Goal: Task Accomplishment & Management: Complete application form

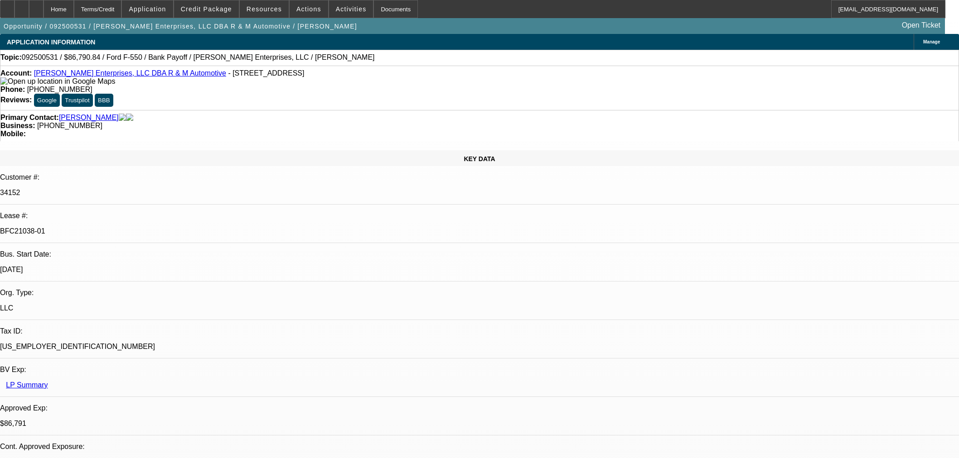
select select "0"
select select "2"
select select "0"
select select "6"
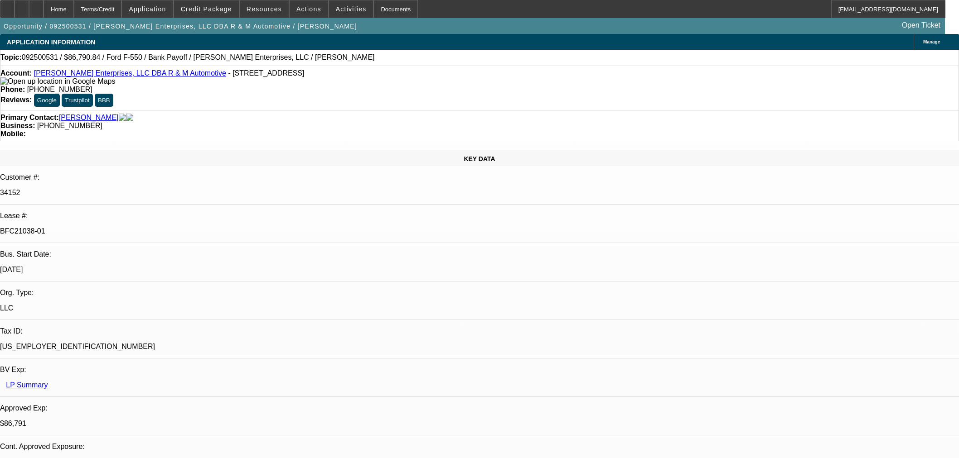
select select "0"
select select "2"
select select "0"
select select "6"
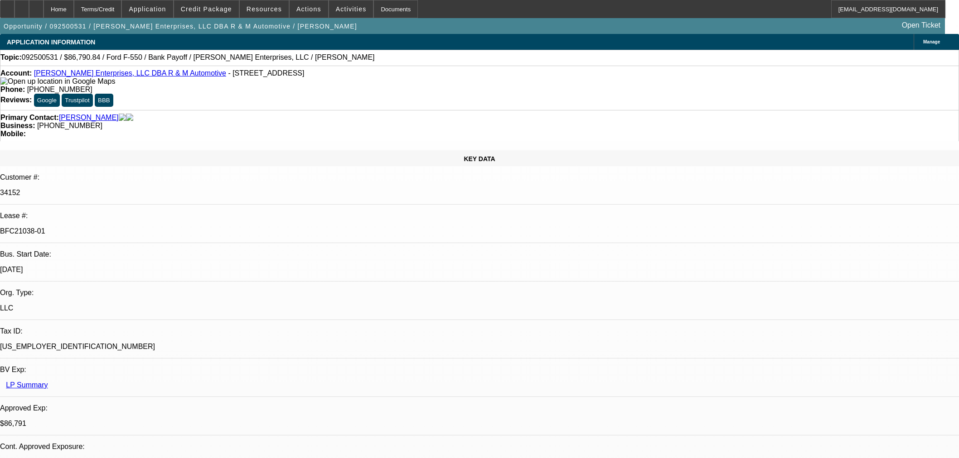
select select "0"
select select "2"
select select "0"
select select "6"
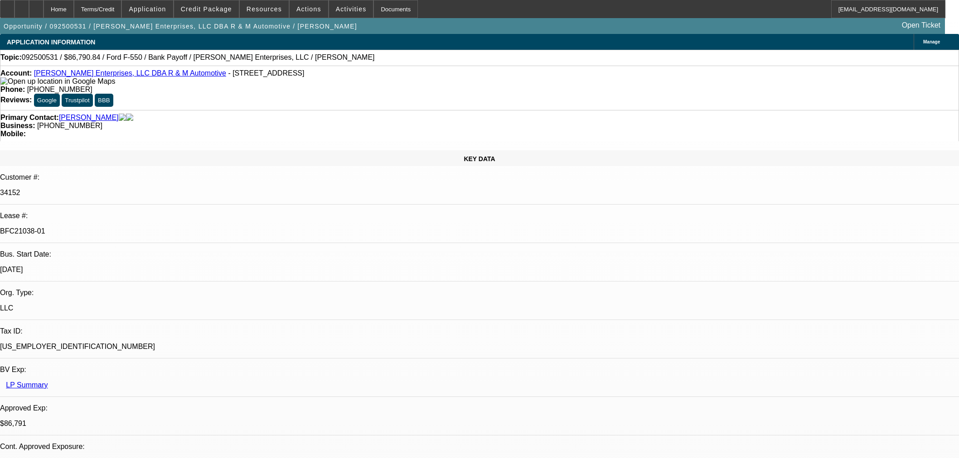
select select "0"
select select "2"
select select "0"
select select "6"
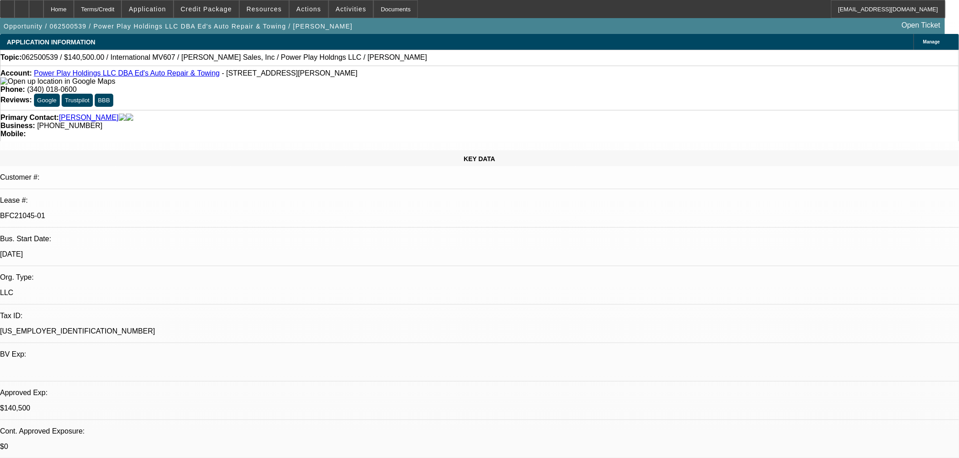
select select "0"
select select "2"
select select "0.1"
select select "4"
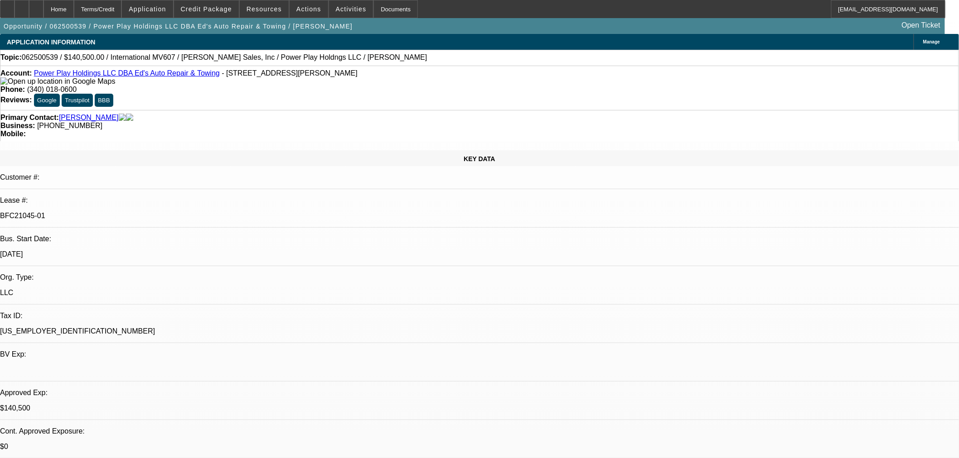
select select "0"
select select "2"
select select "0.1"
select select "4"
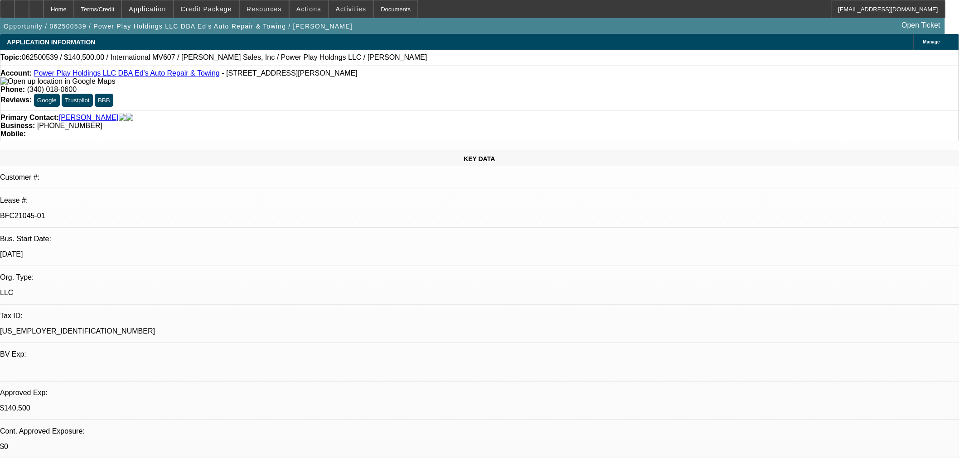
select select "0.1"
select select "2"
select select "0.1"
select select "4"
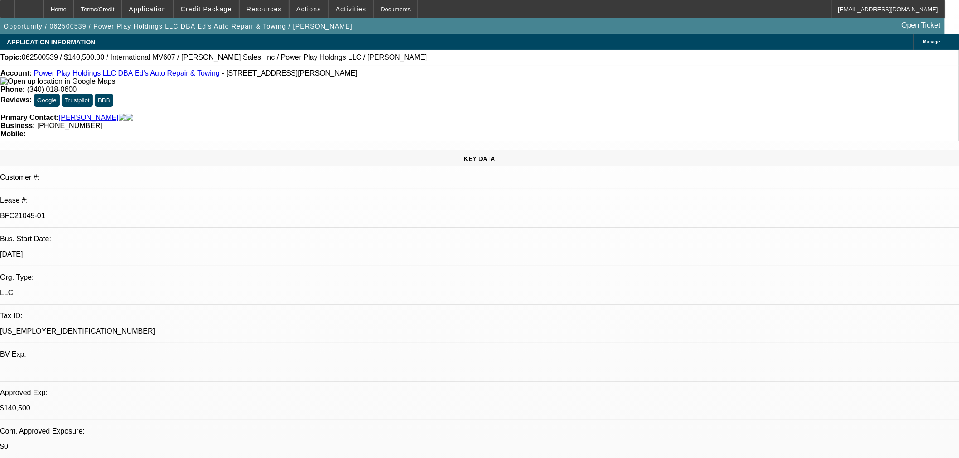
select select "2"
select select "0.1"
select select "4"
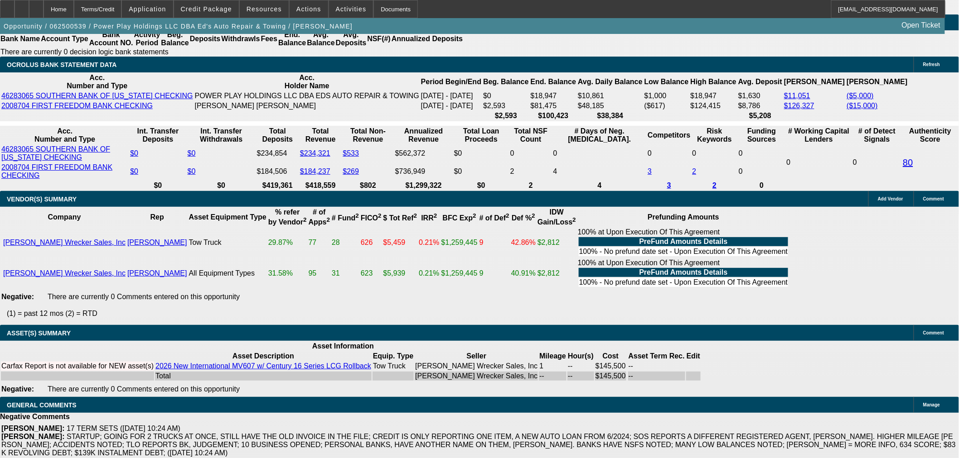
scroll to position [1510, 0]
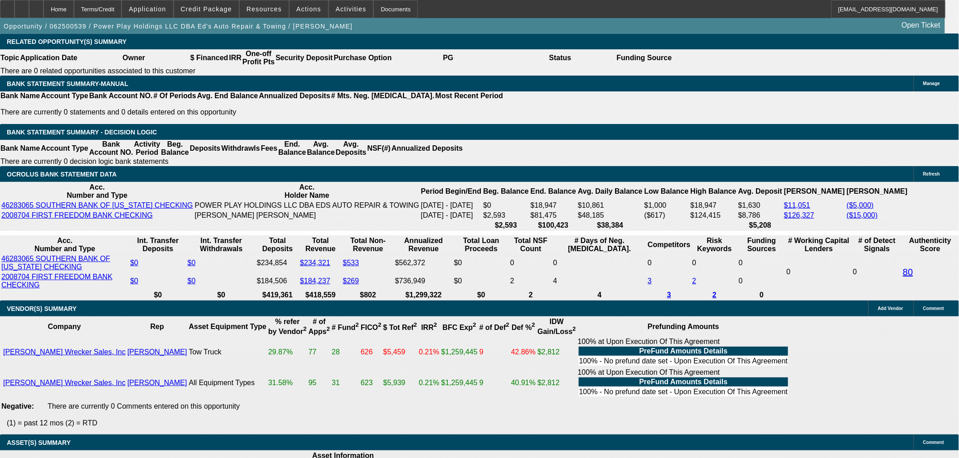
click at [216, 7] on span "Credit Package" at bounding box center [206, 8] width 51 height 7
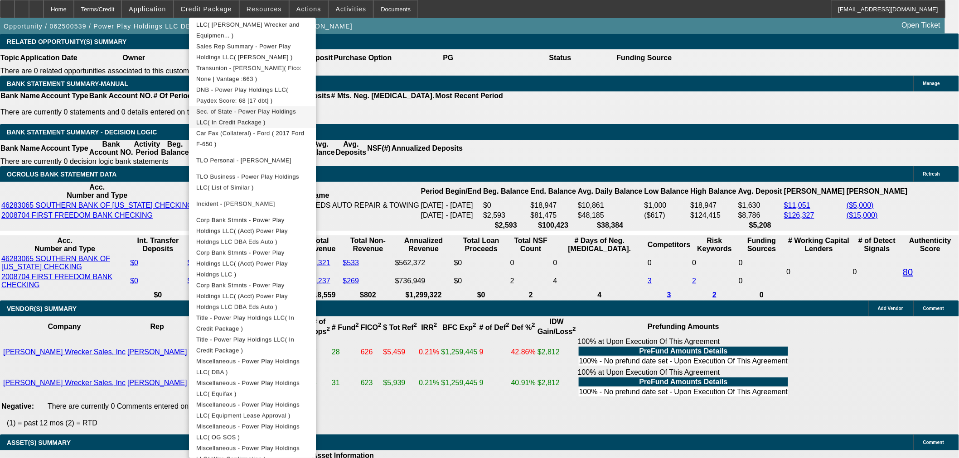
scroll to position [316, 0]
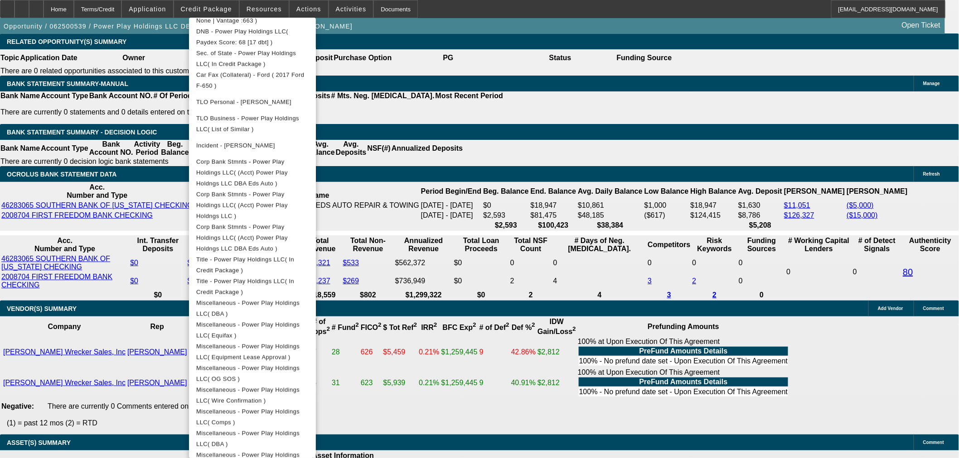
click at [125, 284] on div at bounding box center [479, 229] width 959 height 458
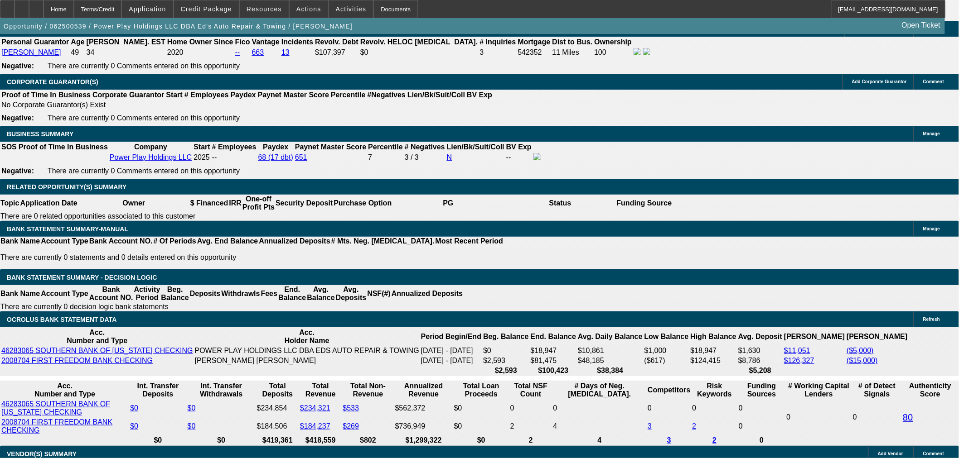
scroll to position [1409, 0]
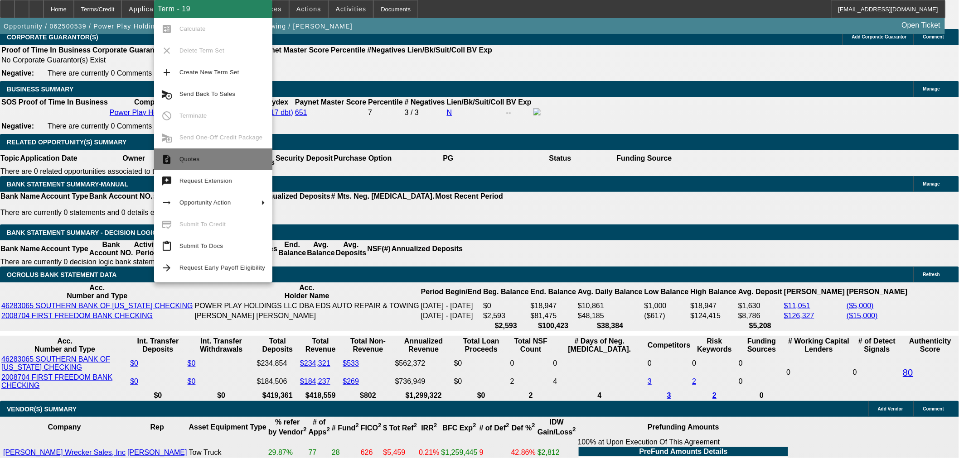
click at [217, 154] on button "request_quote Quotes" at bounding box center [213, 160] width 118 height 22
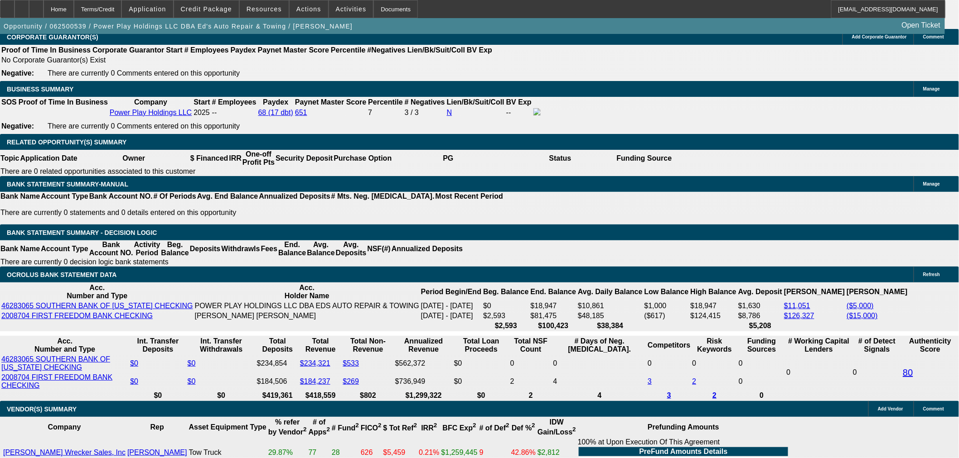
scroll to position [1661, 0]
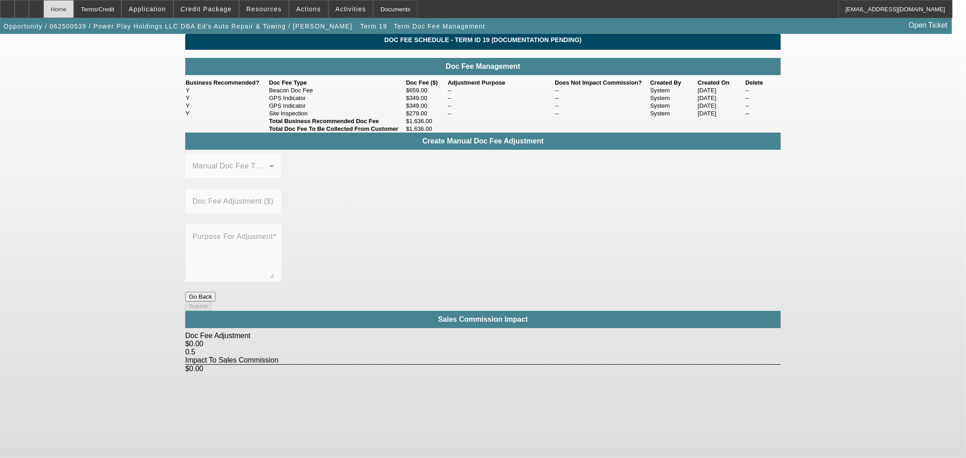
click at [74, 8] on div "Home" at bounding box center [58, 9] width 30 height 18
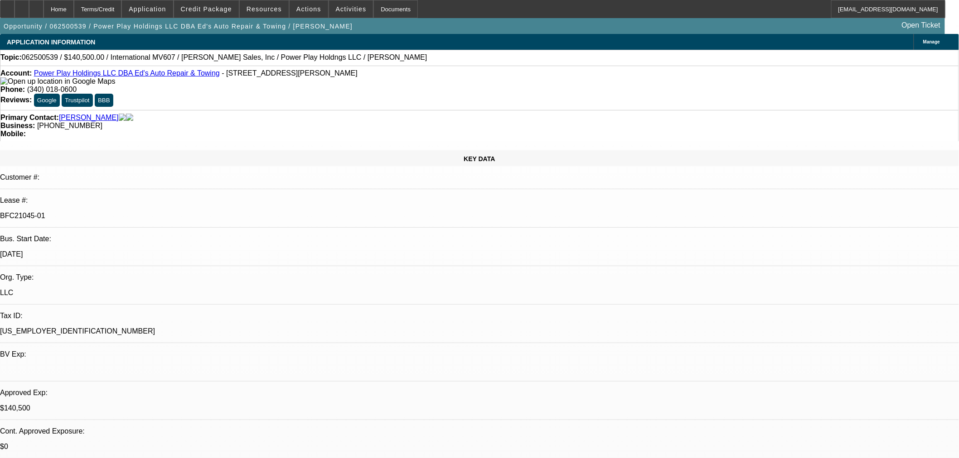
select select "0"
select select "2"
select select "0.1"
select select "4"
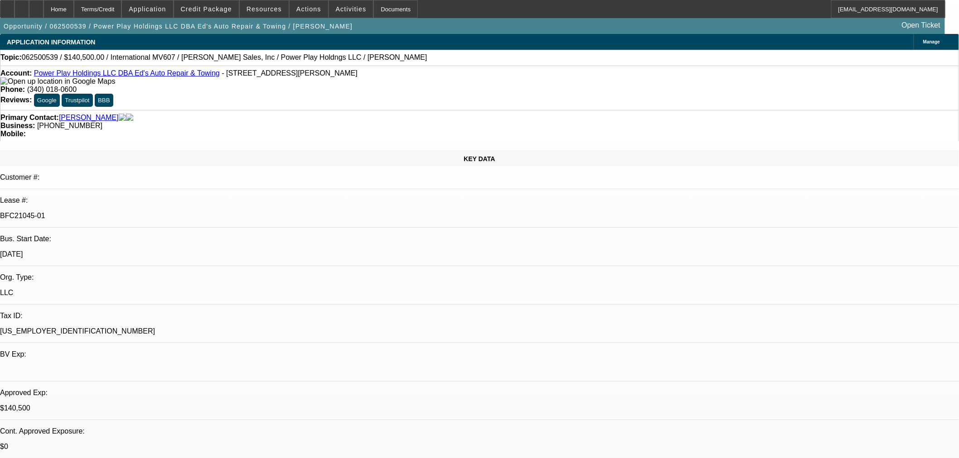
select select "0"
select select "2"
select select "0.1"
select select "4"
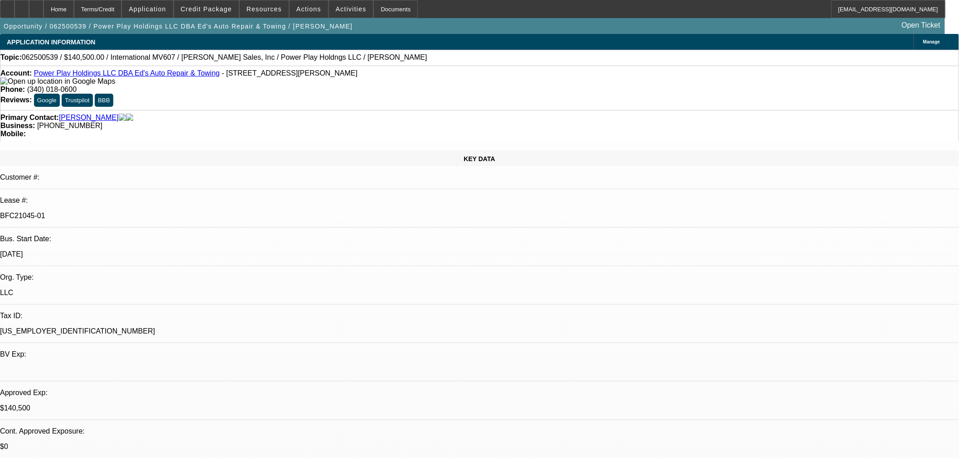
select select "0.1"
select select "2"
select select "0.1"
select select "4"
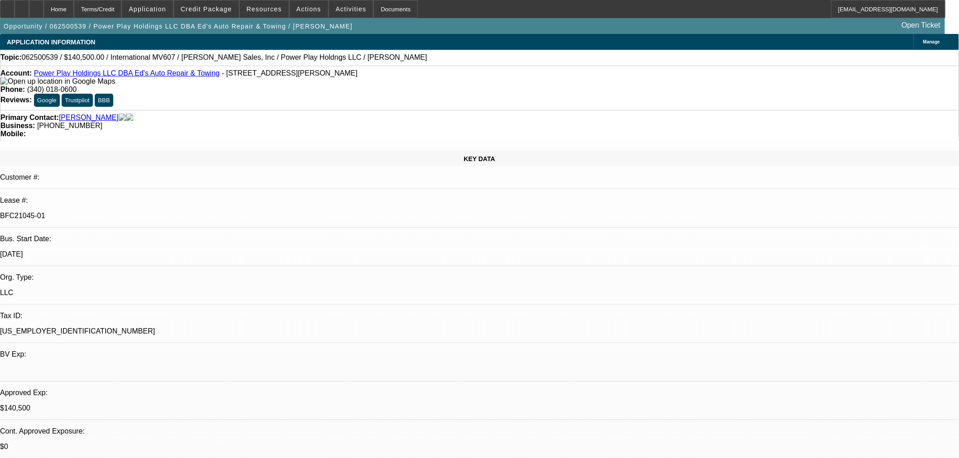
select select "2"
select select "0.1"
select select "4"
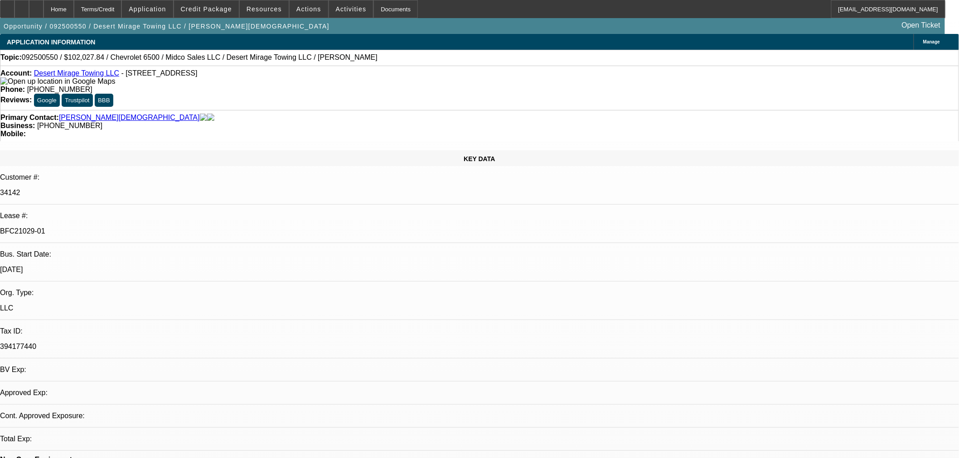
select select "0"
select select "3"
select select "0.1"
select select "4"
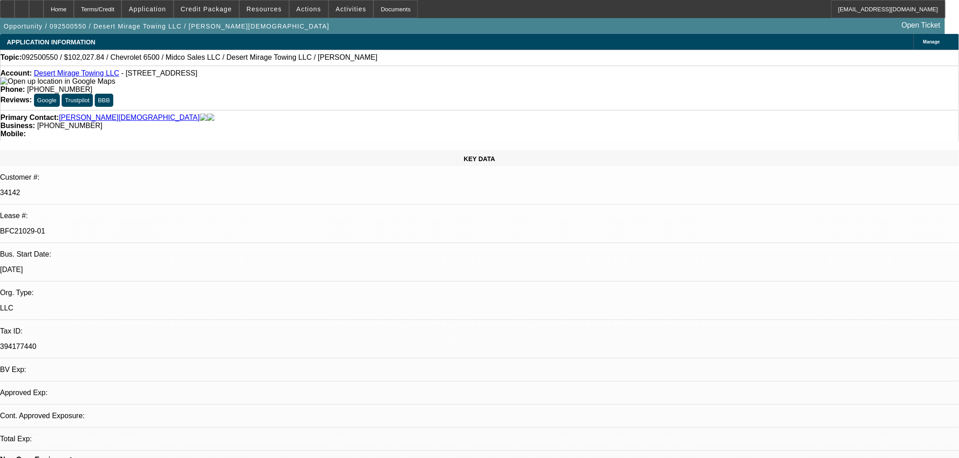
select select "0"
select select "3"
select select "0.1"
select select "4"
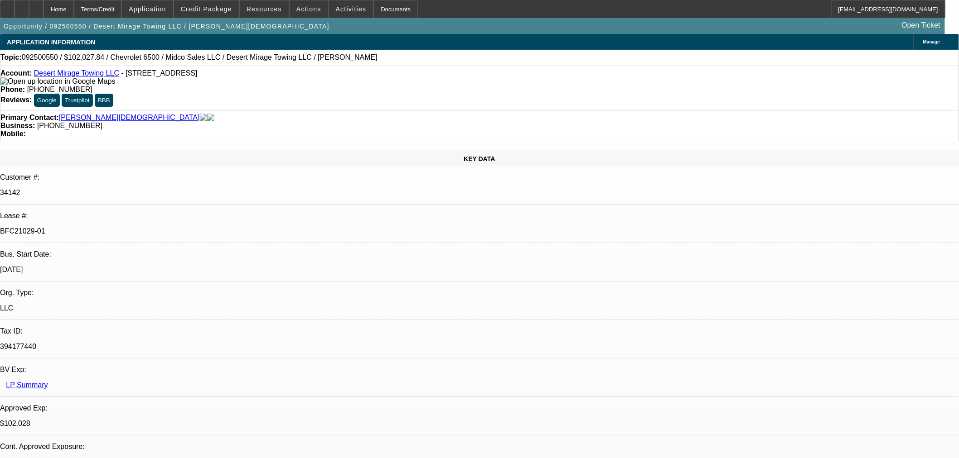
drag, startPoint x: 76, startPoint y: 76, endPoint x: 120, endPoint y: 63, distance: 45.2
click at [120, 62] on div "Topic: 092500550 / $102,027.84 / Chevrolet 6500 / Midco Sales LLC / Desert Mira…" at bounding box center [479, 57] width 958 height 8
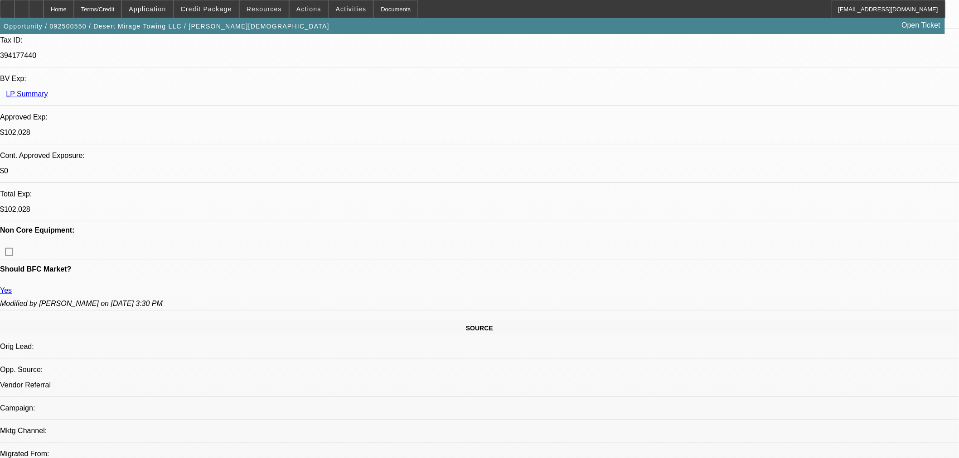
scroll to position [278, 0]
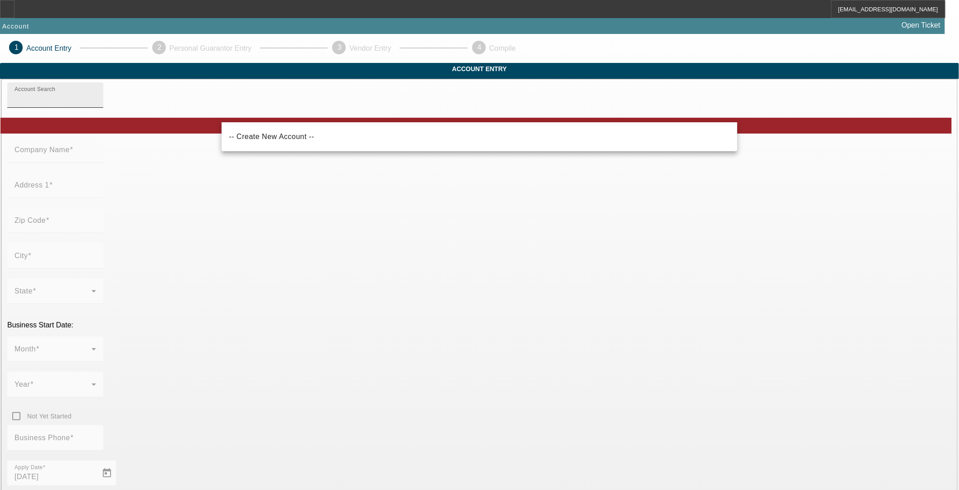
click at [96, 105] on div "Account Search" at bounding box center [55, 94] width 82 height 25
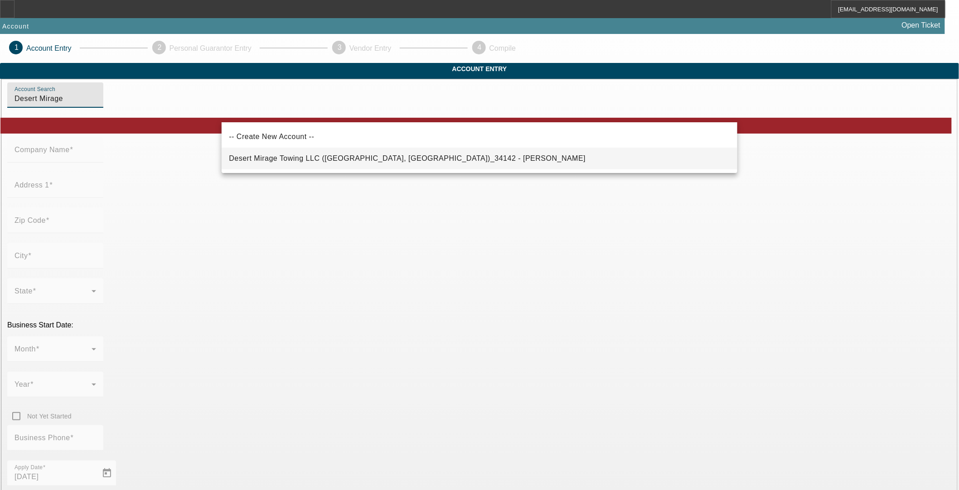
click at [342, 158] on span "Desert Mirage Towing LLC (Phoenix, AZ)_34142 - Deubler, Christian" at bounding box center [407, 158] width 357 height 8
type input "Desert Mirage Towing LLC (Phoenix, AZ)_34142 - Deubler, Christian"
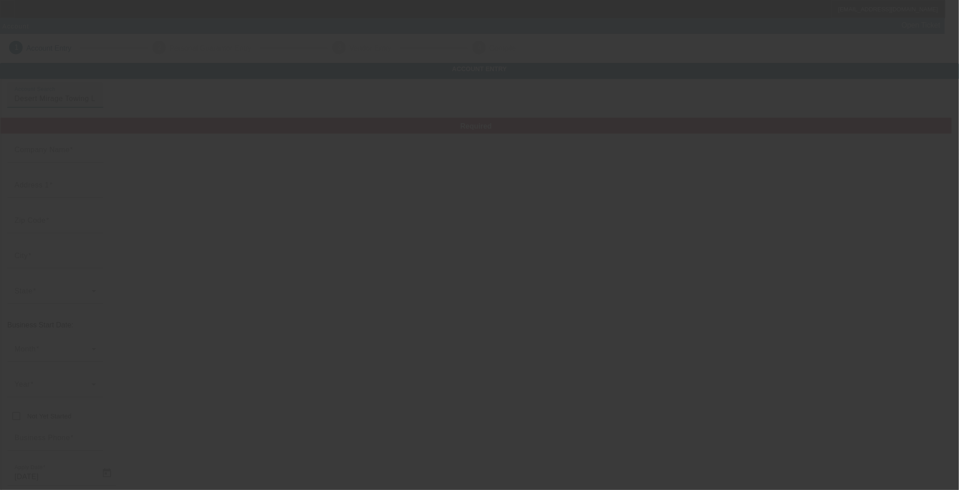
type input "Desert Mirage Towing LLC"
type input "4225 W Indian School Rd"
type input "85019"
type input "Phoenix"
type input "(682) 556-7227"
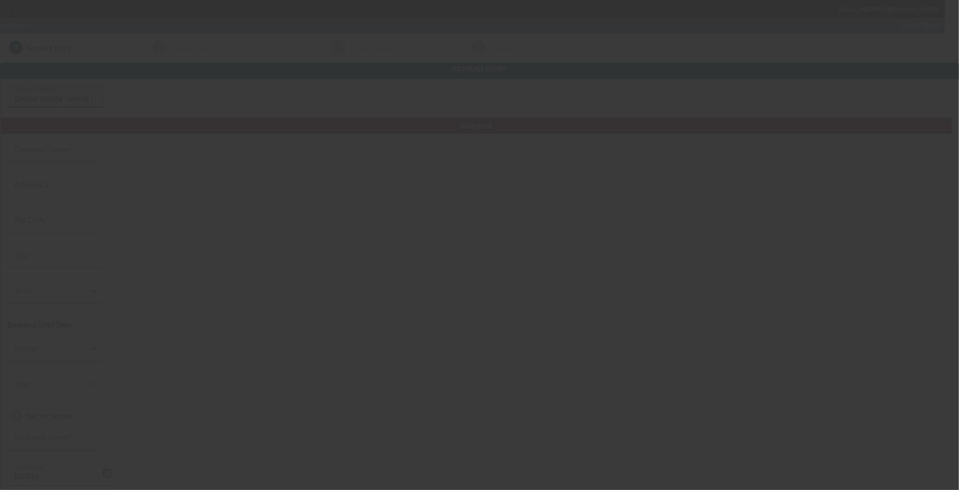
type input "Ste 107"
type input "thedealertech@gmail.com"
type input "Maricopa"
type input "394177440"
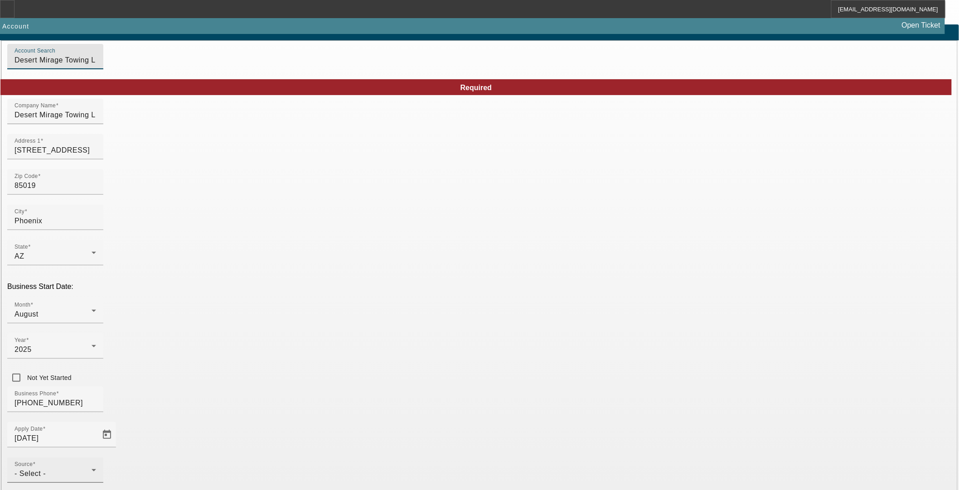
scroll to position [73, 0]
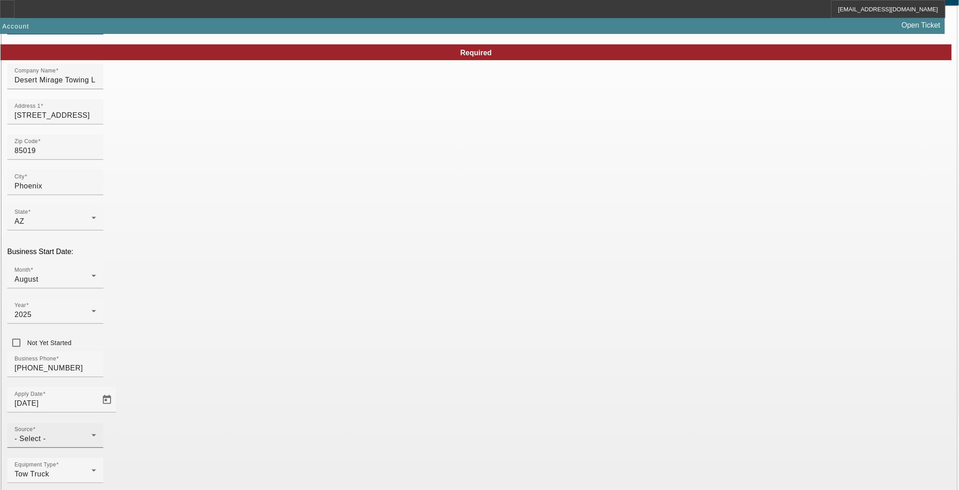
click at [96, 423] on div "Source - Select -" at bounding box center [55, 435] width 82 height 25
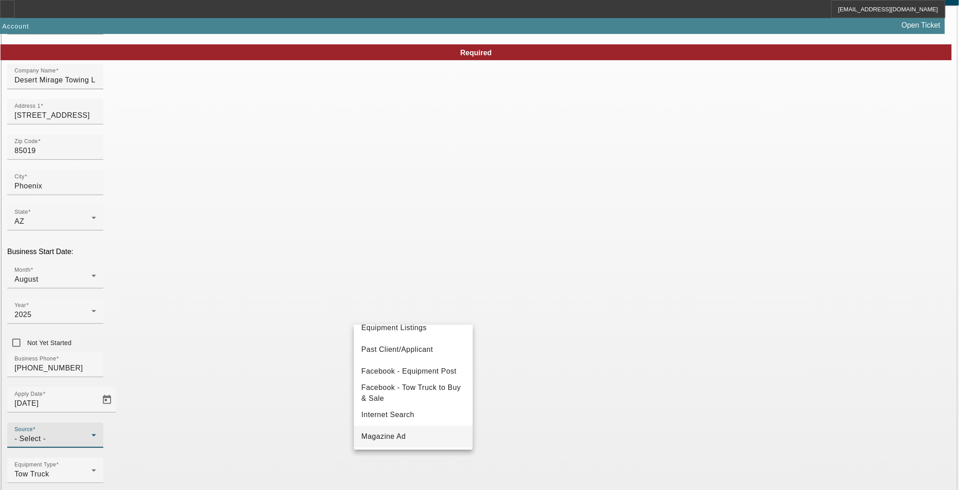
scroll to position [120, 0]
click at [395, 352] on span "Past Client/Applicant" at bounding box center [397, 350] width 72 height 11
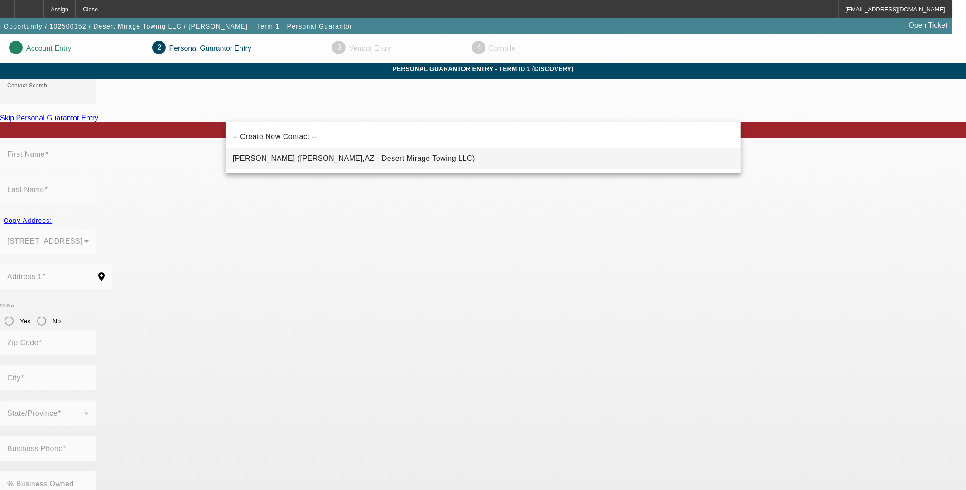
click at [356, 165] on mat-option "Deubler, Christian (Waddell,AZ - Desert Mirage Towing LLC)" at bounding box center [484, 159] width 516 height 22
type input "Deubler, Christian (Waddell,AZ - Desert Mirage Towing LLC)"
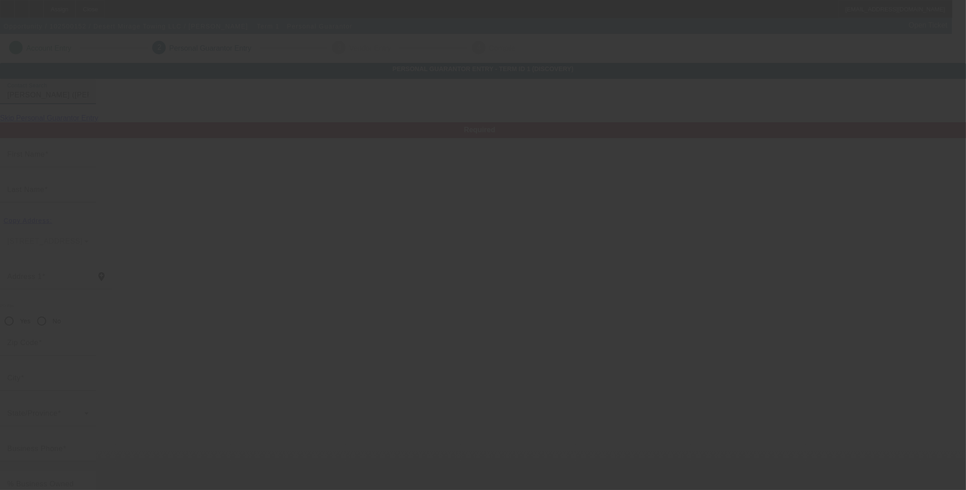
type input "Christian"
type input "Deubler"
type input "17259 W Laurie Ln"
radio input "true"
type input "85355"
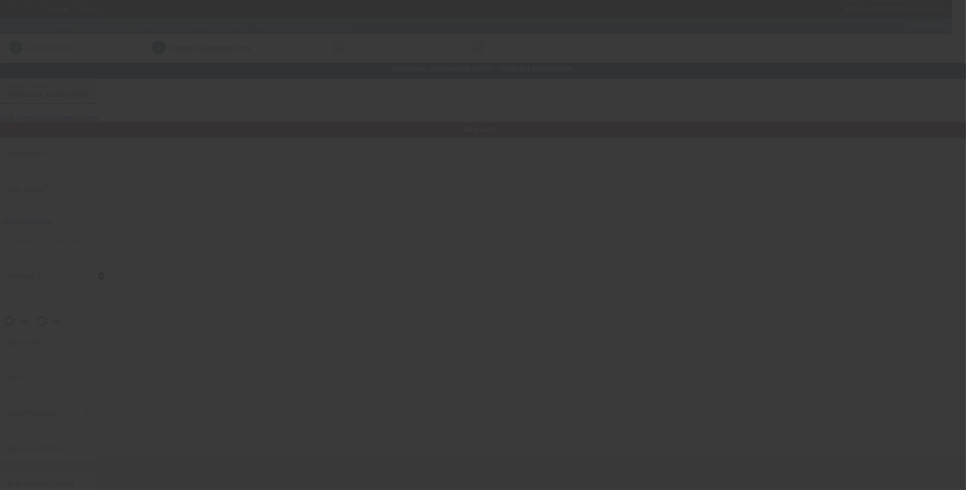
type input "Waddell"
type input "(682) 556-7227"
type input "100"
type input "456-73-0584"
type input "thedealertech@gmail.com"
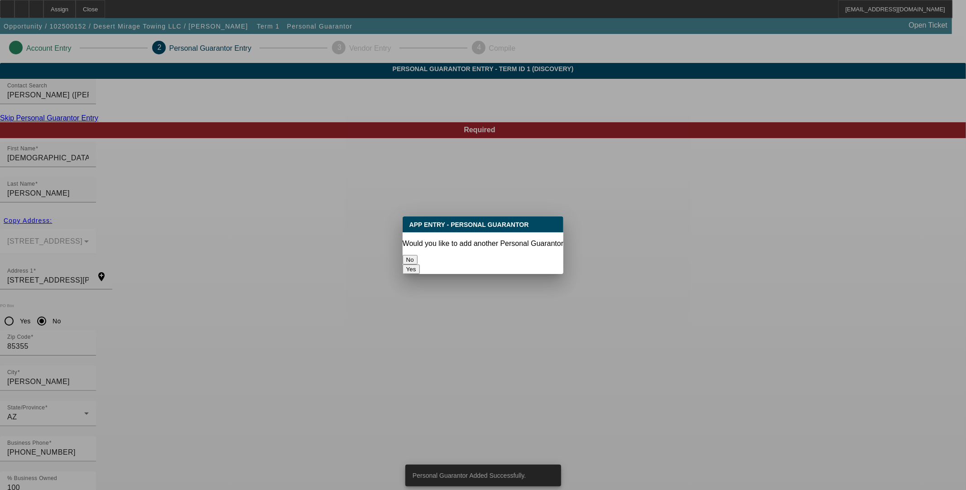
click at [418, 260] on button "No" at bounding box center [410, 260] width 15 height 10
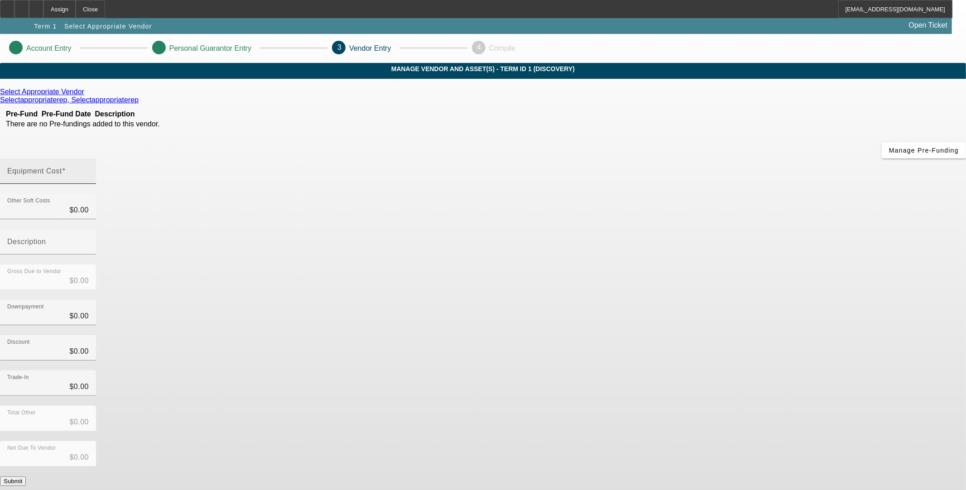
click at [89, 177] on div at bounding box center [89, 177] width 0 height 0
type input "5"
type input "$5.00"
type input "50"
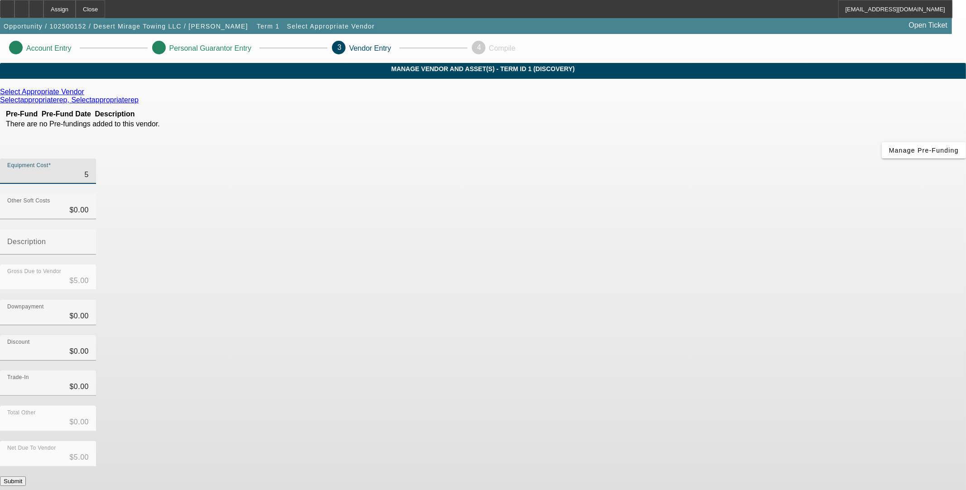
type input "$50.00"
type input "500"
type input "$500.00"
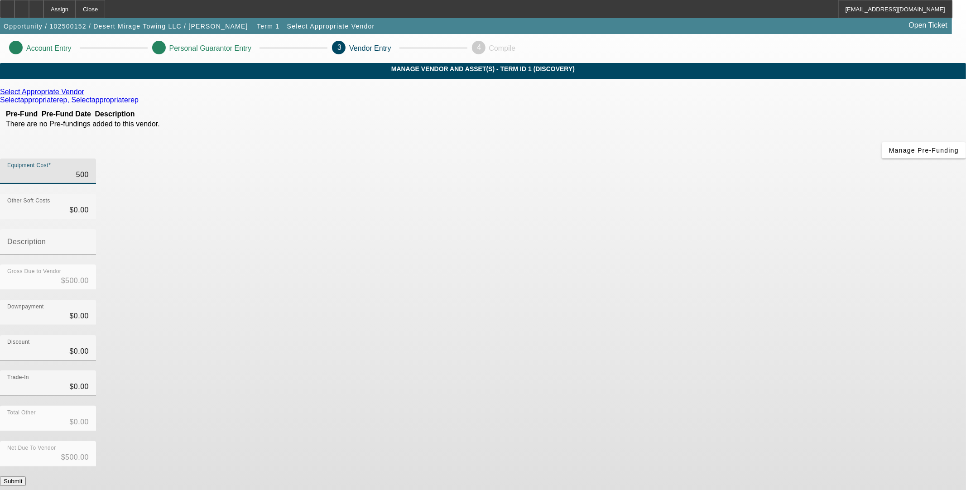
type input "5000"
type input "$5,000.00"
type input "50000"
type input "$50,000.00"
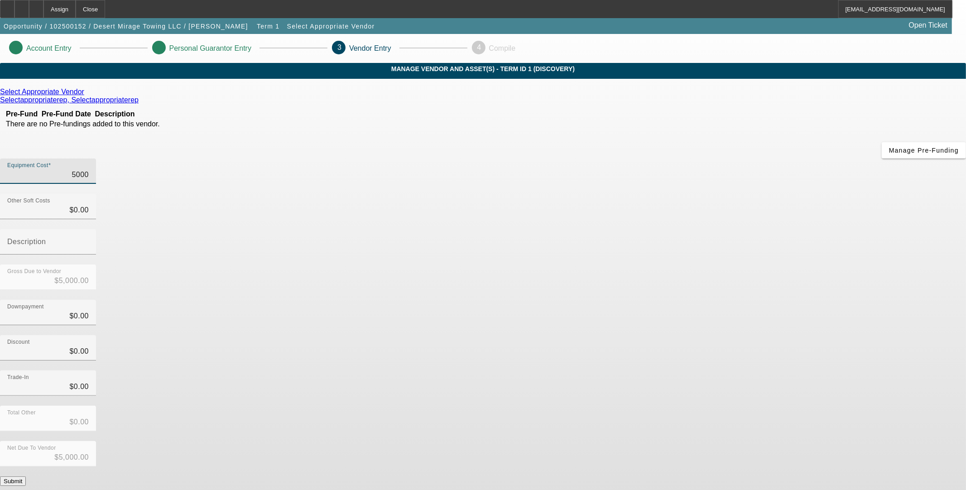
type input "$50,000.00"
click at [682, 300] on div "Downpayment $0.00" at bounding box center [483, 317] width 966 height 35
click at [26, 477] on button "Submit" at bounding box center [13, 482] width 26 height 10
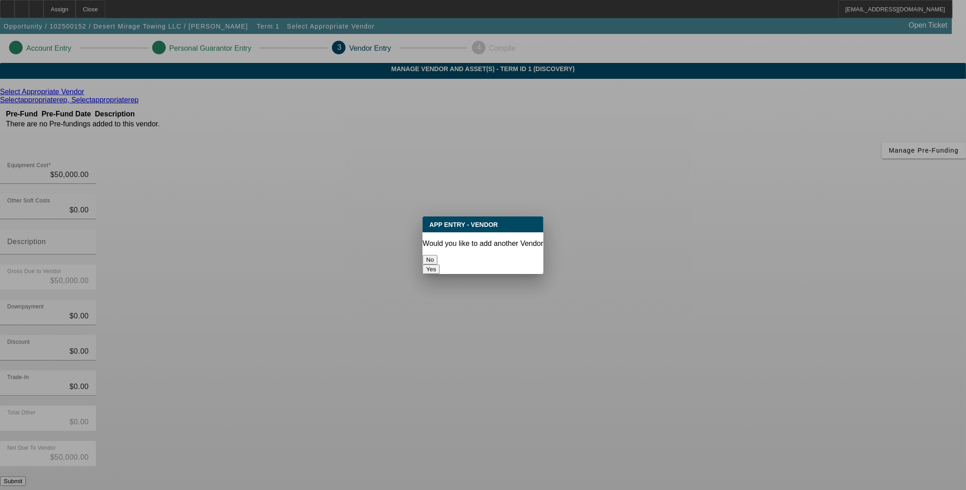
click at [438, 255] on button "No" at bounding box center [430, 260] width 15 height 10
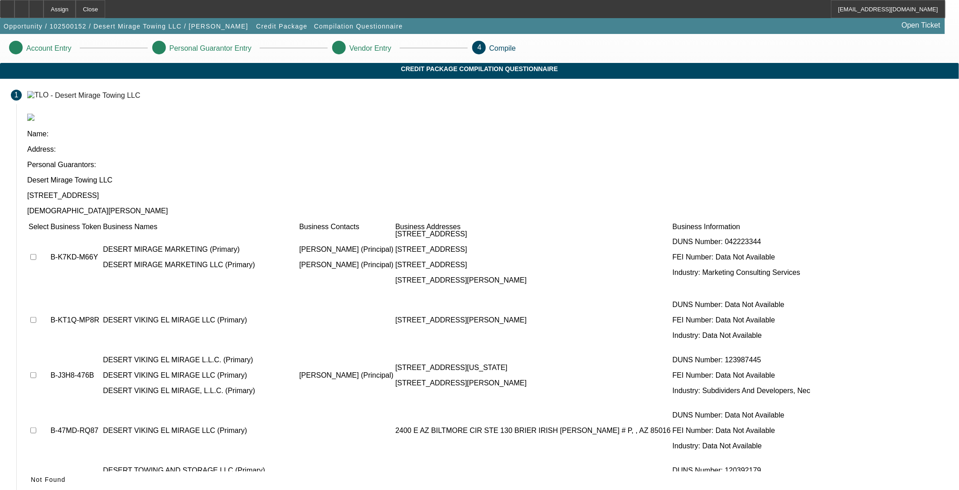
scroll to position [755, 0]
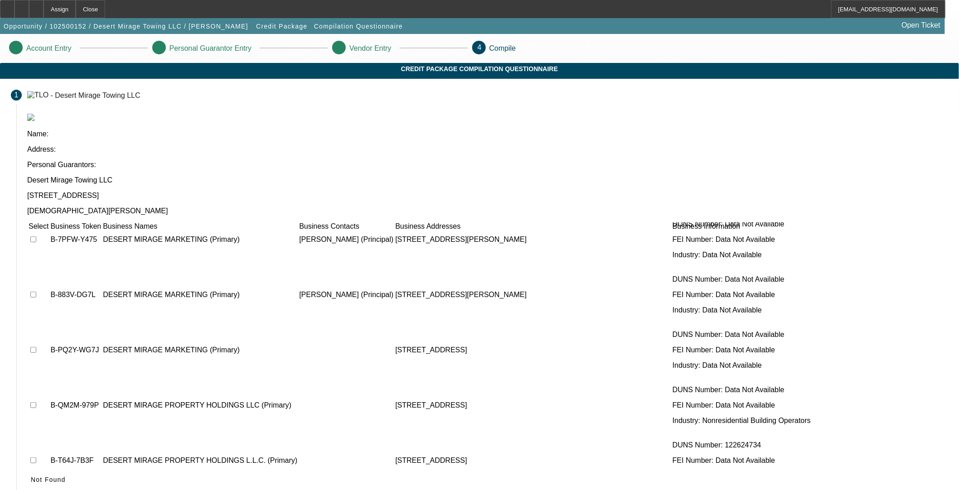
click at [31, 476] on icon at bounding box center [31, 479] width 0 height 7
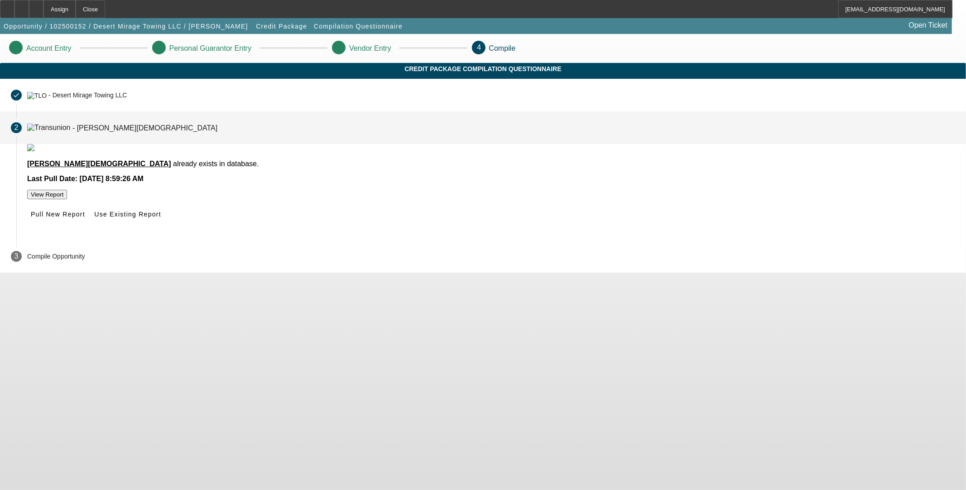
drag, startPoint x: 467, startPoint y: 248, endPoint x: 468, endPoint y: 254, distance: 6.0
click at [85, 218] on span "Pull New Report" at bounding box center [58, 214] width 54 height 7
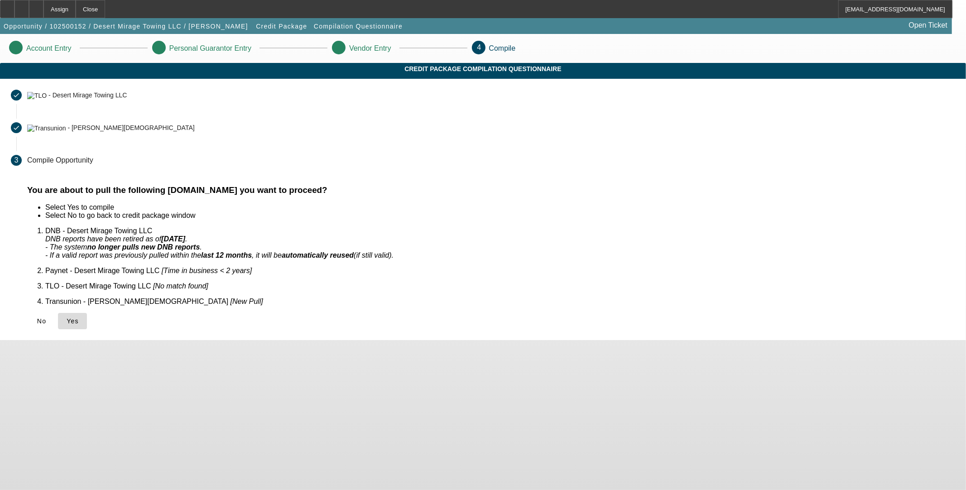
click at [79, 318] on span "Yes" at bounding box center [73, 321] width 12 height 7
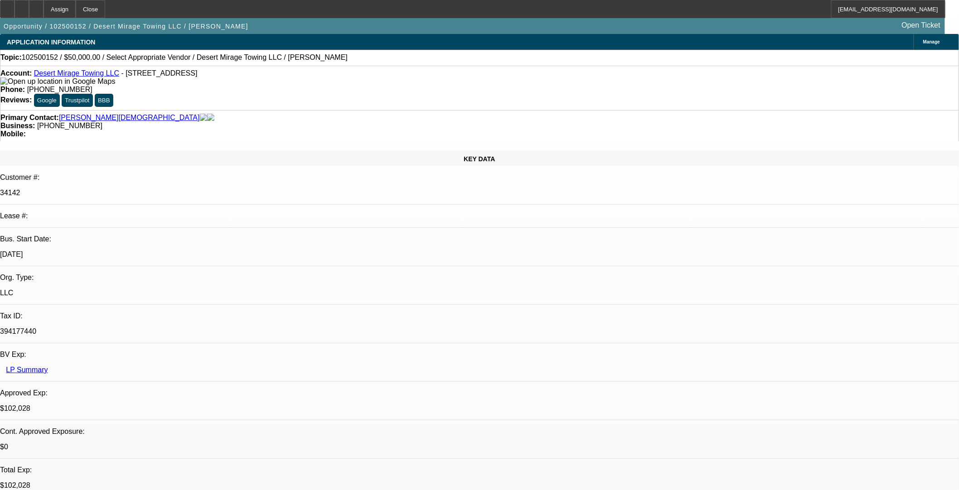
select select "0"
select select "2"
select select "0.1"
select select "4"
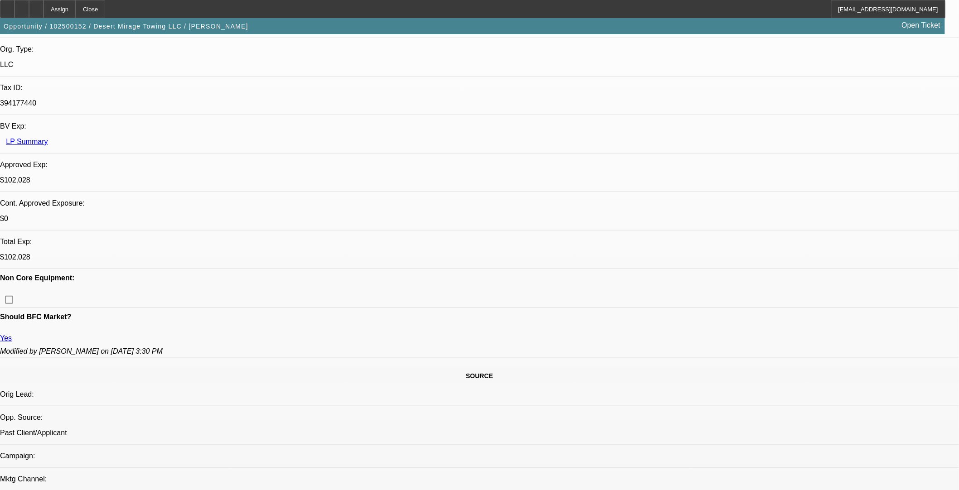
scroll to position [352, 0]
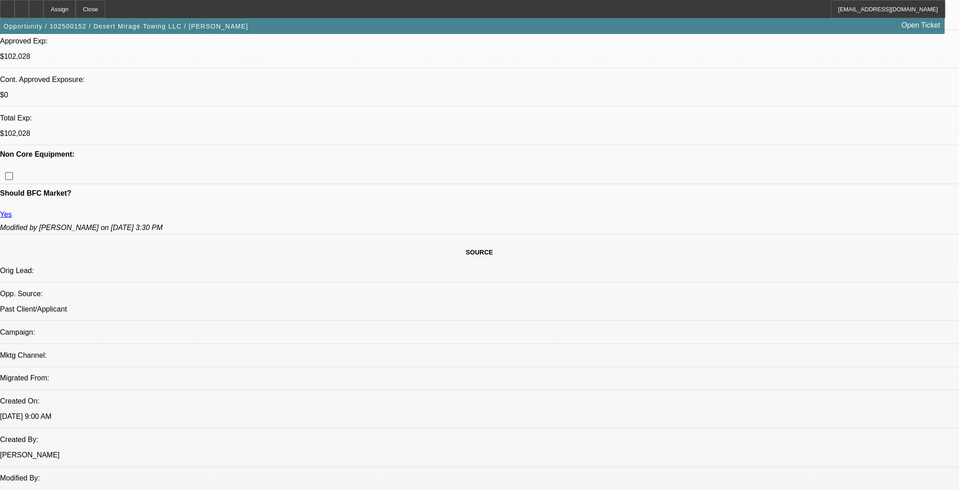
drag, startPoint x: 532, startPoint y: 121, endPoint x: 531, endPoint y: 137, distance: 15.9
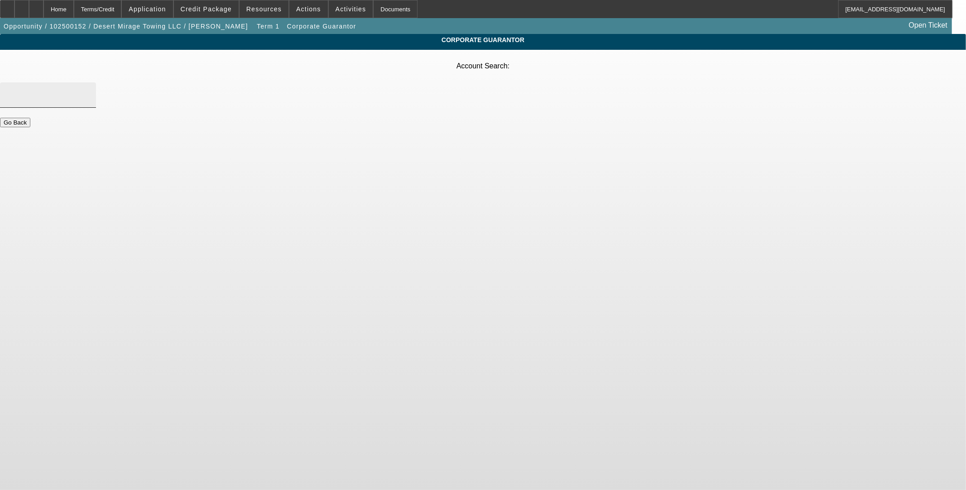
click at [89, 90] on input "Account Search" at bounding box center [48, 95] width 82 height 11
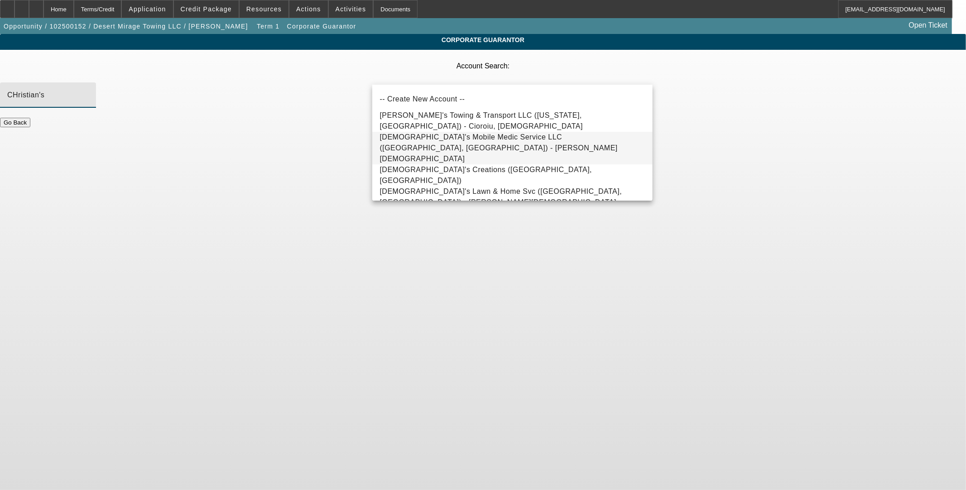
click at [463, 145] on span "Christian's Mobile Medic Service LLC (Waddell, AZ) - Deubler, Christian" at bounding box center [499, 147] width 238 height 29
type input "Christian's Mobile Medic Service LLC (Waddell, AZ) - Deubler, Christian"
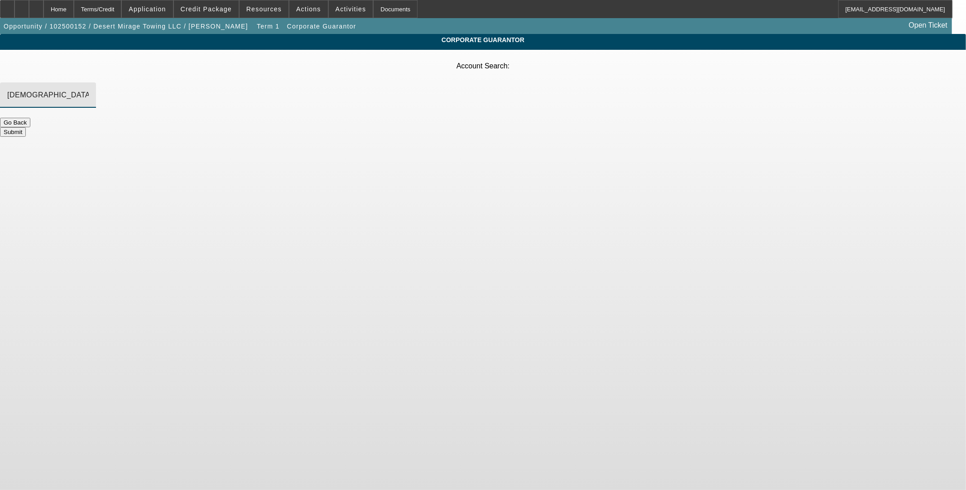
click at [26, 127] on button "Submit" at bounding box center [13, 132] width 26 height 10
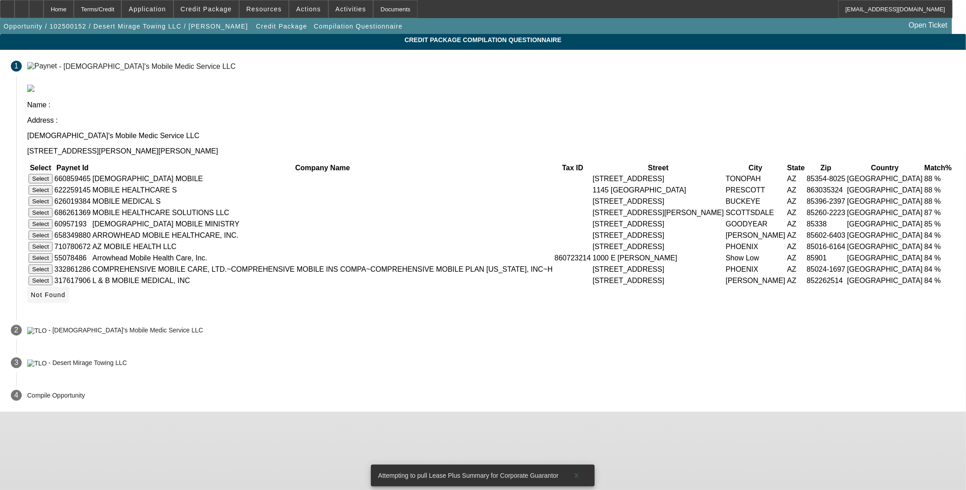
click at [69, 306] on span at bounding box center [48, 295] width 42 height 22
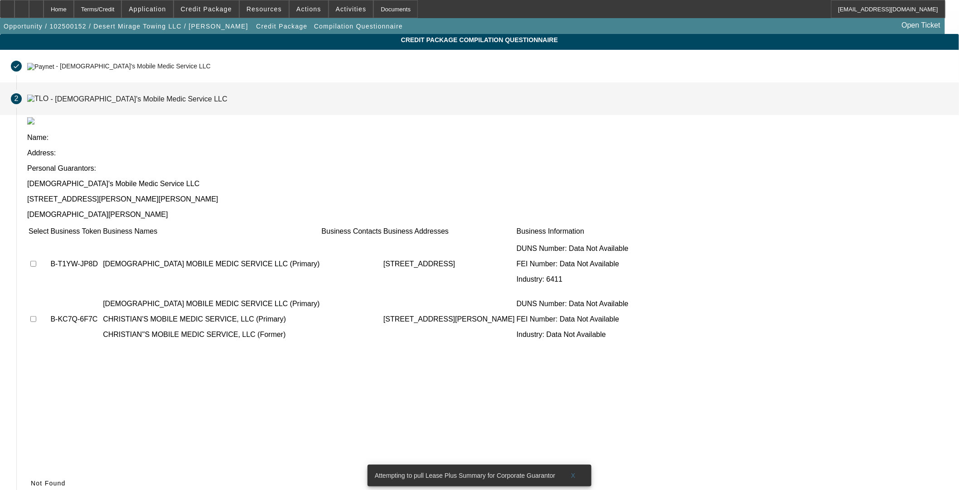
drag, startPoint x: 246, startPoint y: 174, endPoint x: 241, endPoint y: 202, distance: 29.4
click at [36, 261] on input "checkbox" at bounding box center [33, 264] width 6 height 6
checkbox input "true"
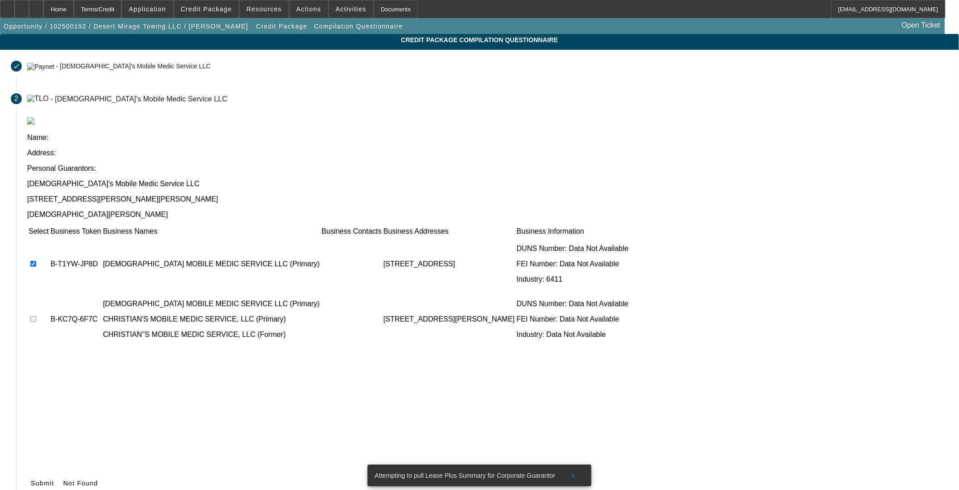
click at [36, 316] on input "checkbox" at bounding box center [33, 319] width 6 height 6
checkbox input "true"
click at [54, 480] on span "Submit" at bounding box center [42, 483] width 23 height 7
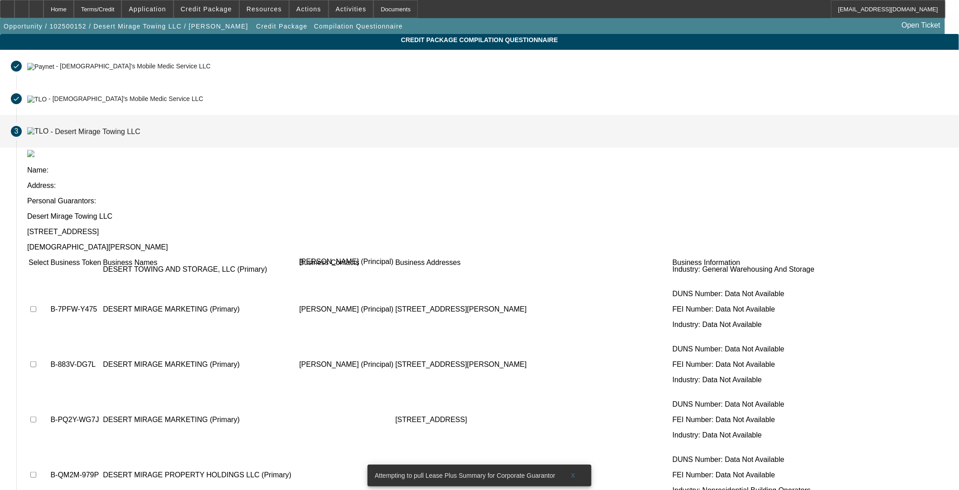
scroll to position [845, 0]
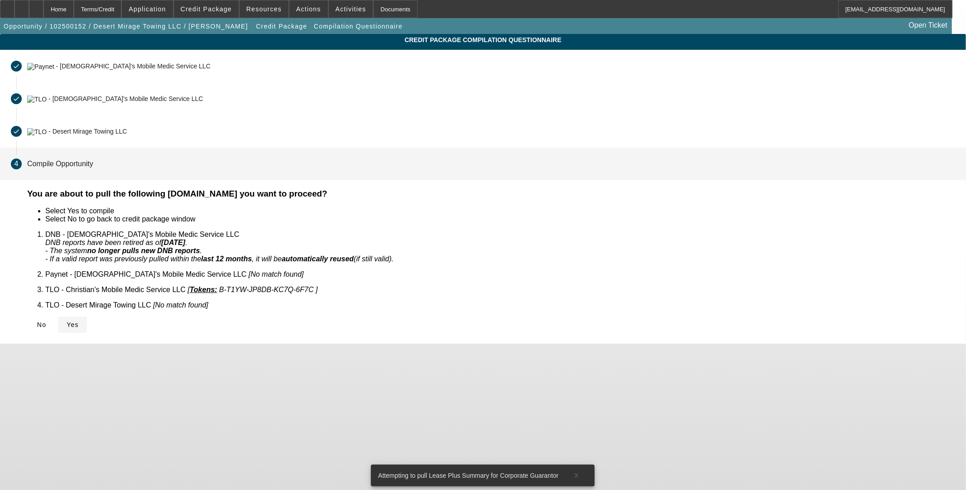
click at [67, 321] on icon at bounding box center [67, 324] width 0 height 7
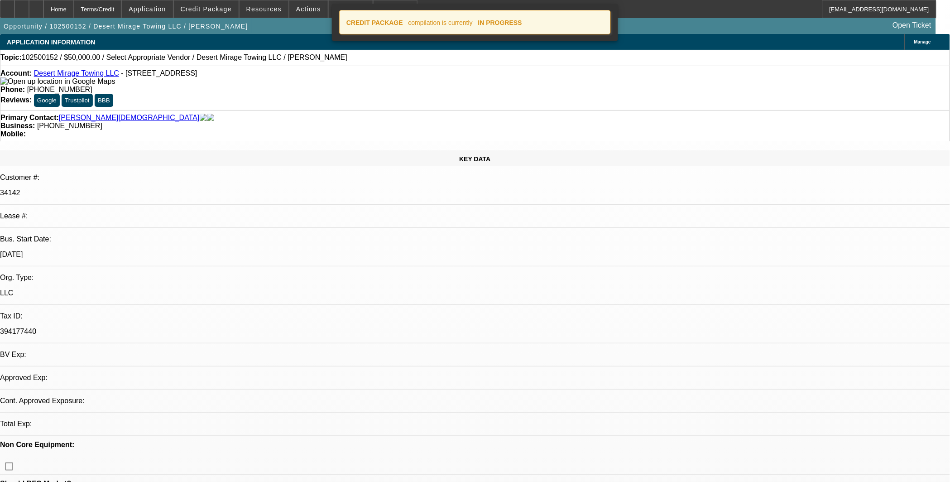
select select "0"
select select "2"
select select "0.1"
select select "4"
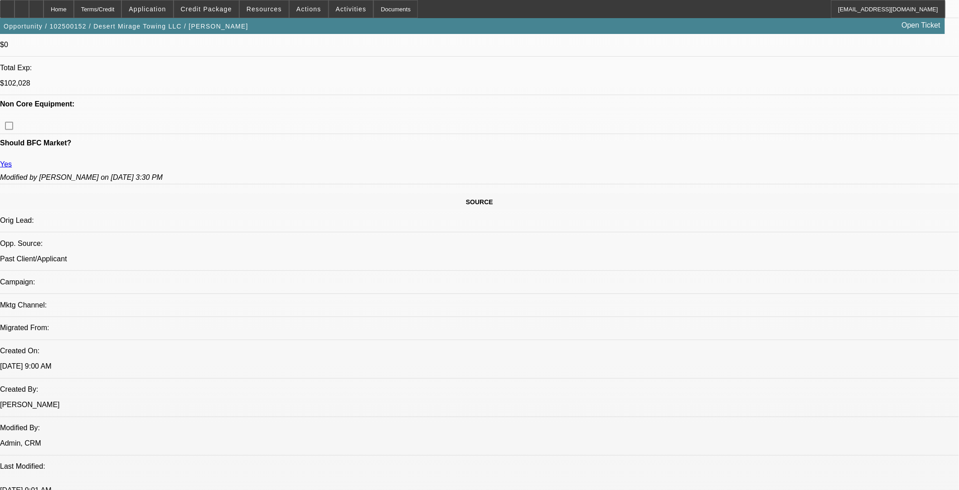
scroll to position [420, 0]
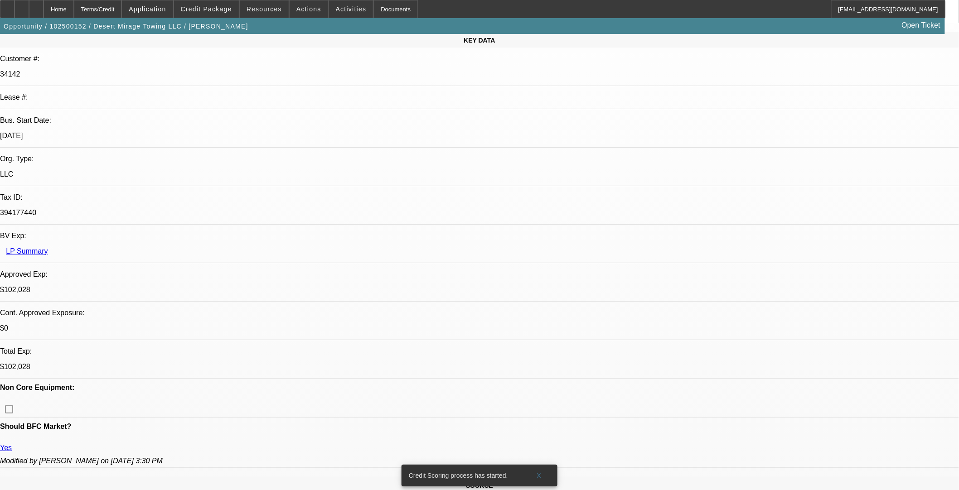
scroll to position [0, 0]
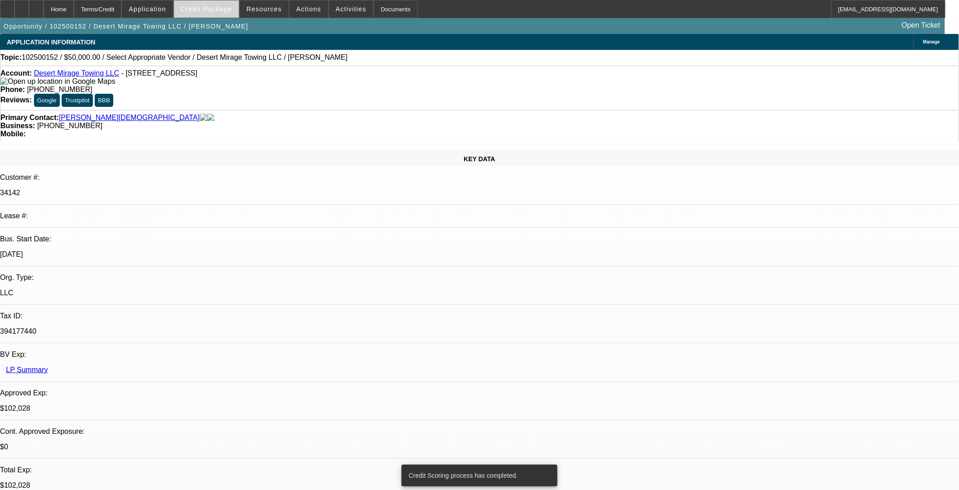
click at [218, 5] on span at bounding box center [206, 9] width 65 height 22
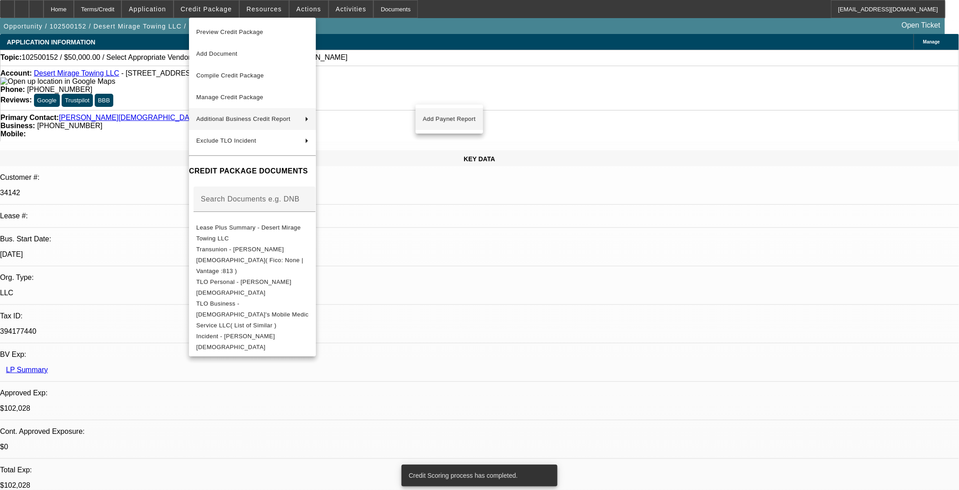
click at [451, 118] on span "Add Paynet Report" at bounding box center [449, 119] width 53 height 11
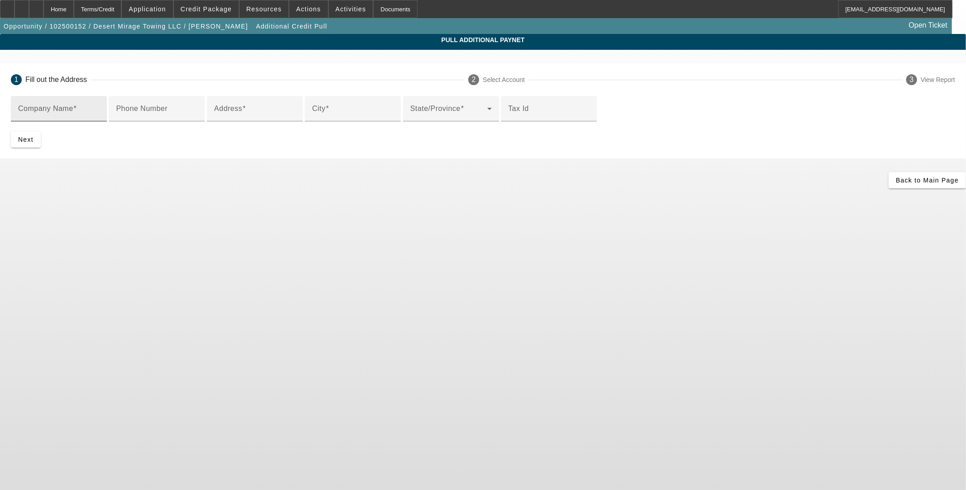
drag, startPoint x: 456, startPoint y: 106, endPoint x: 452, endPoint y: 110, distance: 5.8
click at [100, 106] on div "Company Name" at bounding box center [59, 108] width 82 height 25
paste input "CHRISTIANDEUBLERINDIVIDUAL"
type input "CHRISTIANDEUBLERINDIVIDUAL"
click at [242, 112] on mat-label "Address" at bounding box center [228, 109] width 28 height 8
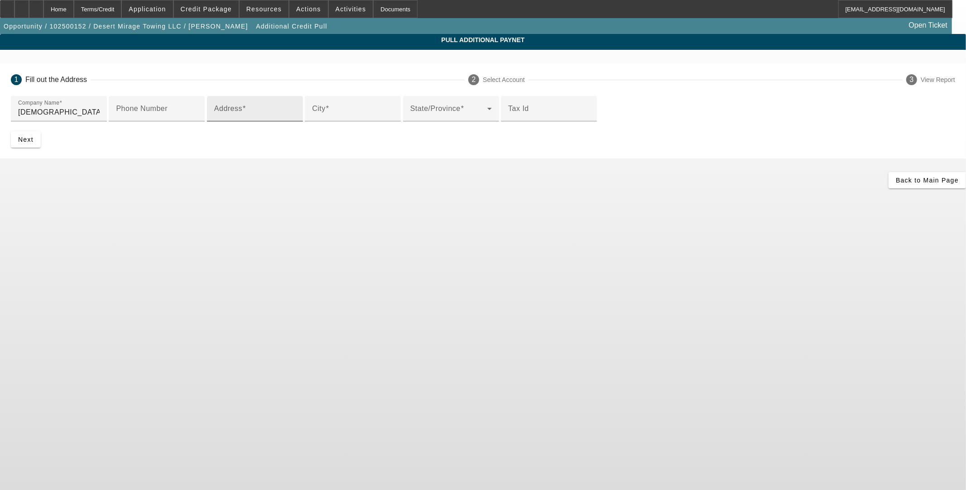
click at [275, 118] on input "Address" at bounding box center [255, 112] width 82 height 11
paste input "7108 W DESERT MIRAGEDR"
type input "7108 W DESERT MIRAGEDR"
click at [312, 112] on mat-label "City" at bounding box center [319, 109] width 14 height 8
click at [312, 118] on input "City" at bounding box center [353, 112] width 82 height 11
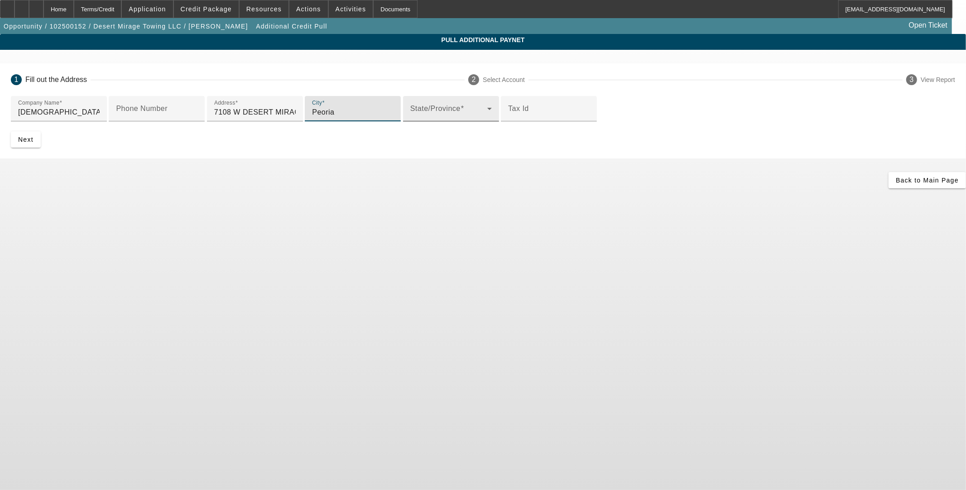
type input "Peoria"
click at [410, 121] on div "State/Province" at bounding box center [451, 108] width 82 height 25
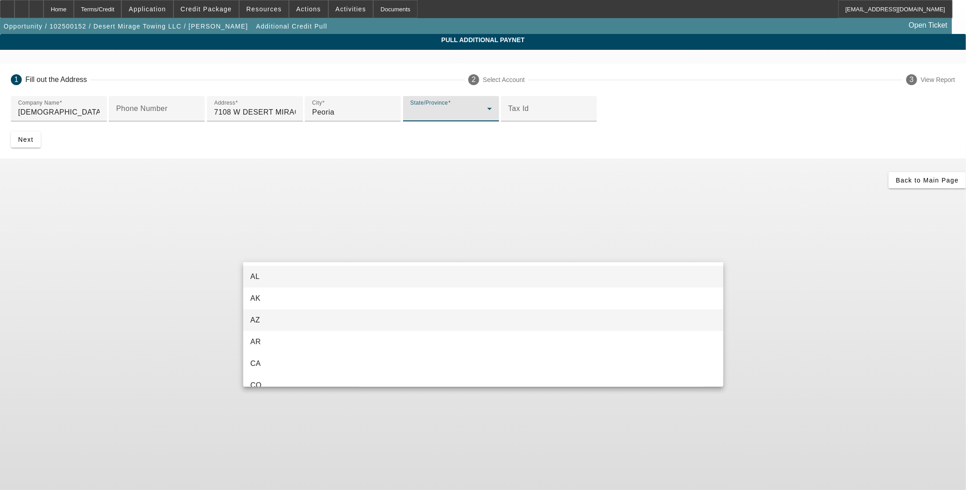
click at [261, 323] on mat-option "AZ" at bounding box center [483, 320] width 480 height 22
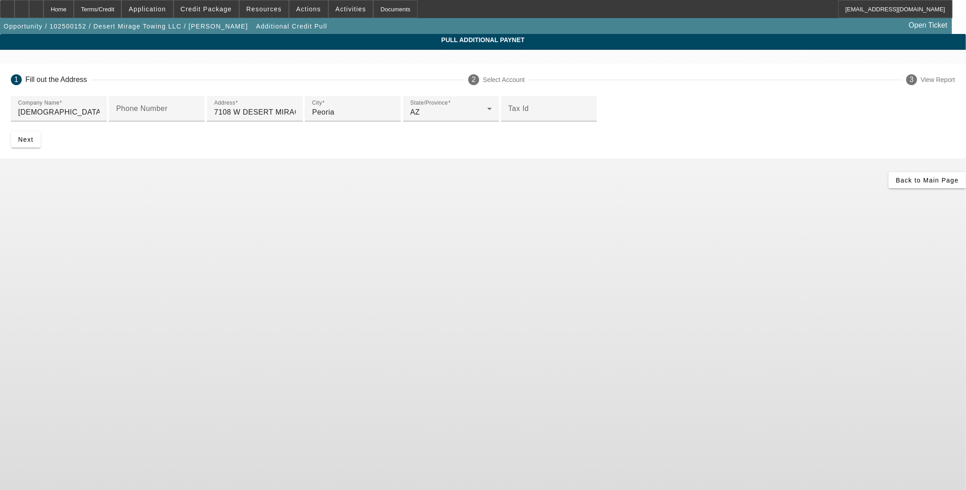
click at [177, 188] on app-additional-credit-pull "Pull Additional Paynet 1 Fill out the Address 2 Select Account 3 View Report Co…" at bounding box center [483, 111] width 966 height 154
click at [501, 131] on div at bounding box center [549, 126] width 96 height 10
click at [41, 150] on span "submit" at bounding box center [26, 140] width 30 height 22
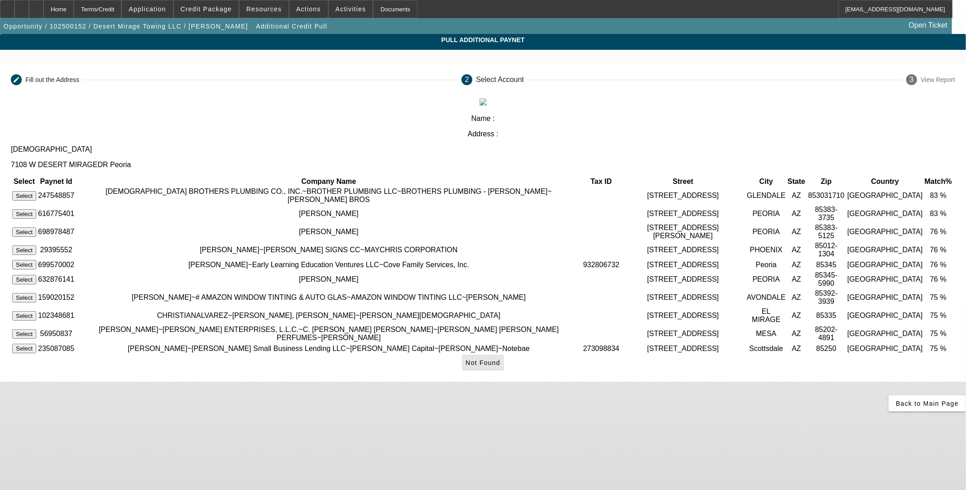
drag, startPoint x: 699, startPoint y: 384, endPoint x: 692, endPoint y: 417, distance: 33.9
click at [501, 366] on span "Not Found" at bounding box center [483, 362] width 35 height 7
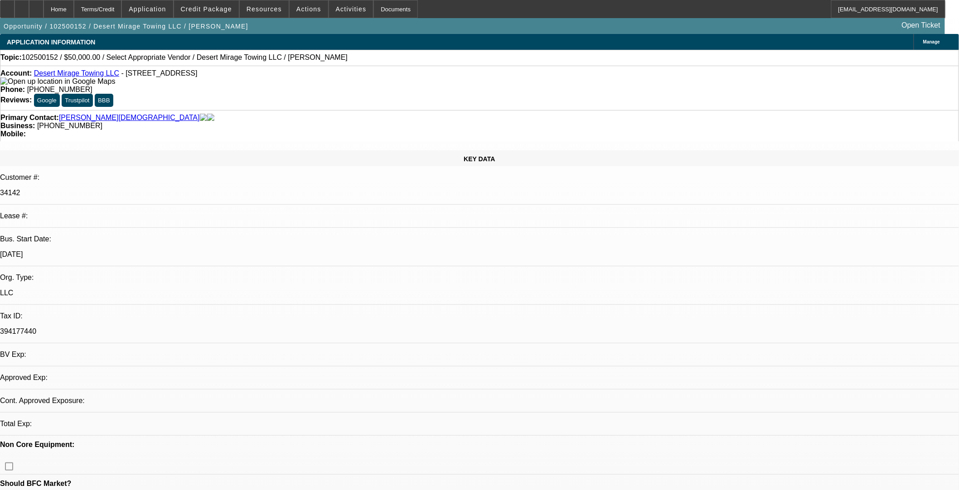
select select "0"
select select "2"
select select "0.1"
select select "4"
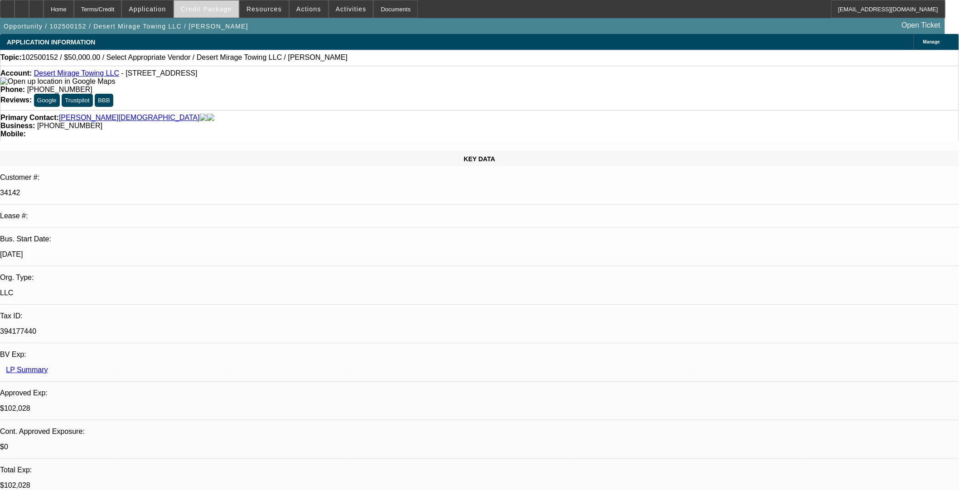
click at [218, 8] on span "Credit Package" at bounding box center [206, 8] width 51 height 7
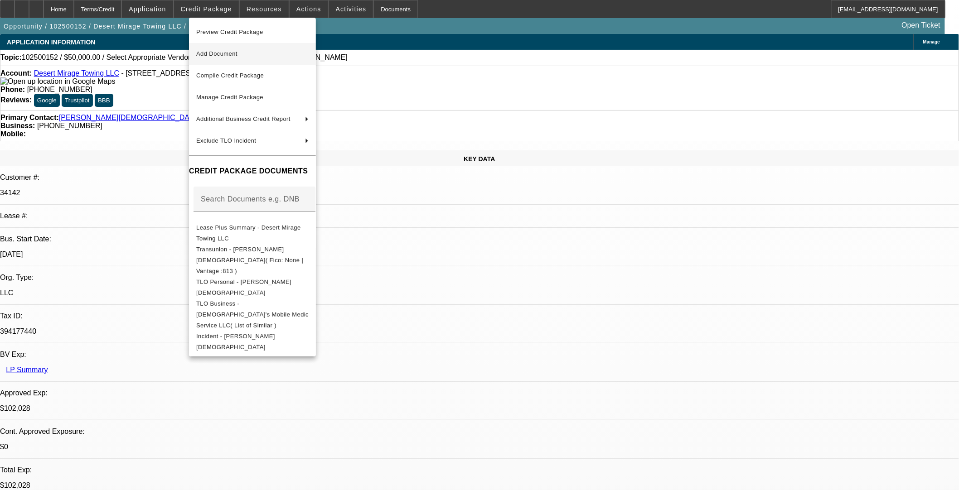
click at [237, 55] on span "Add Document" at bounding box center [216, 53] width 41 height 7
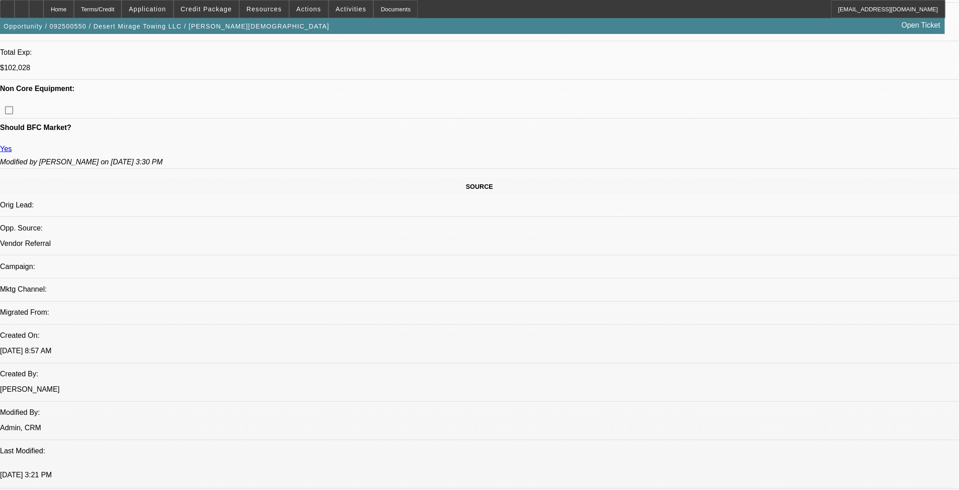
select select "0"
select select "3"
select select "0.1"
select select "4"
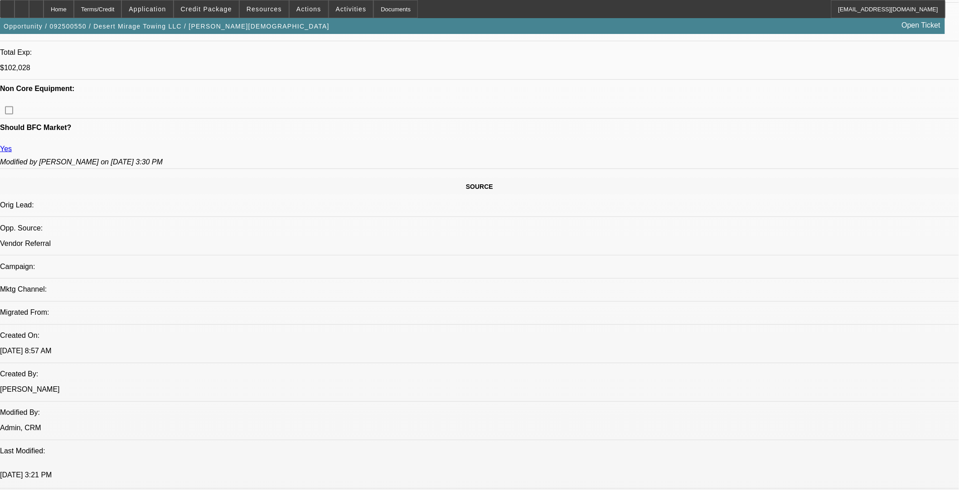
select select "0"
select select "3"
select select "0.1"
select select "4"
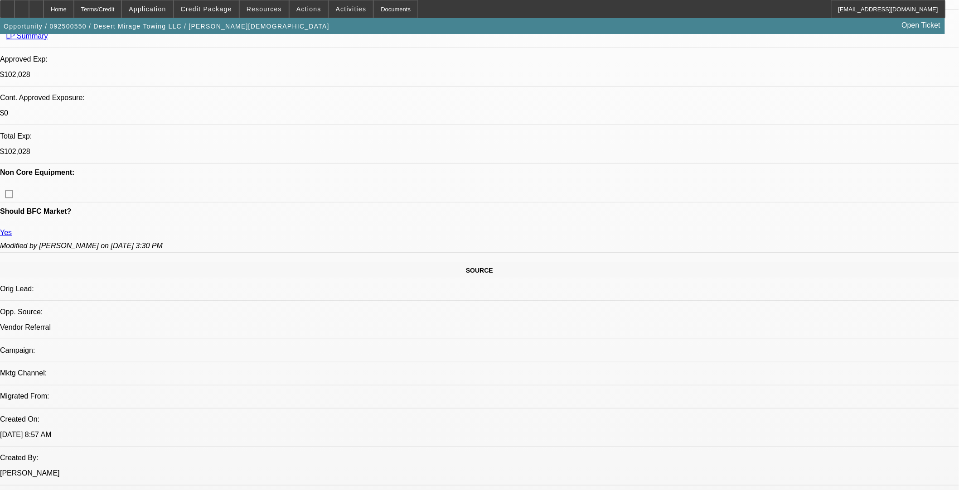
scroll to position [247, 0]
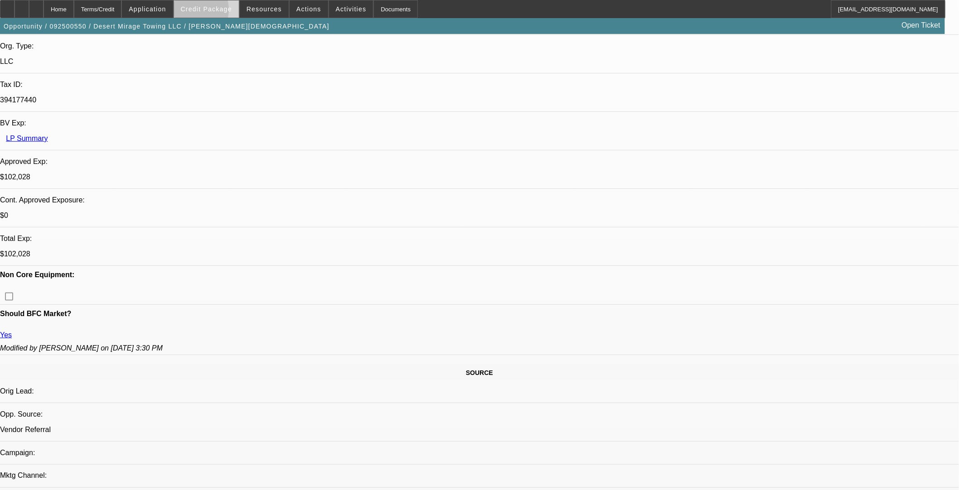
click at [204, 12] on button "Credit Package" at bounding box center [206, 8] width 65 height 17
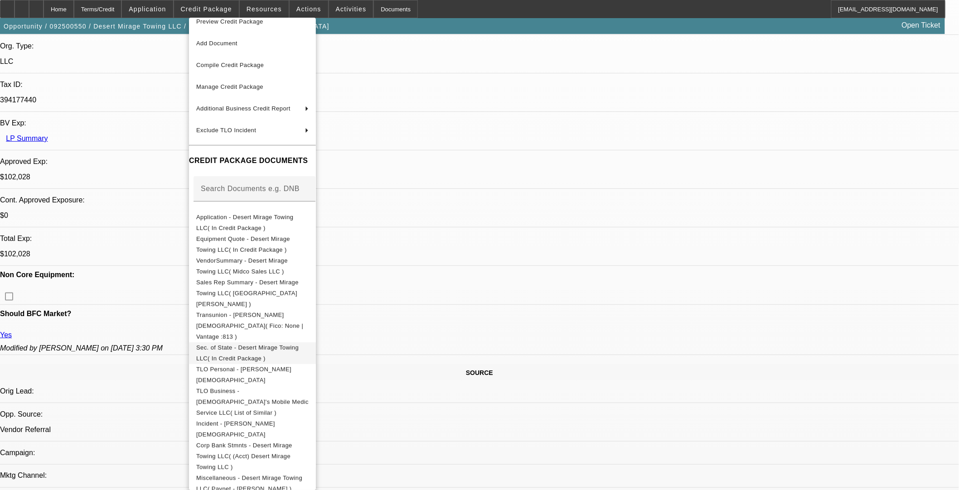
scroll to position [14, 0]
click at [308, 401] on span "Miscellaneous - Desert Mirage Towing LLC( Paynet - Christian M Deubler SR )" at bounding box center [252, 479] width 112 height 22
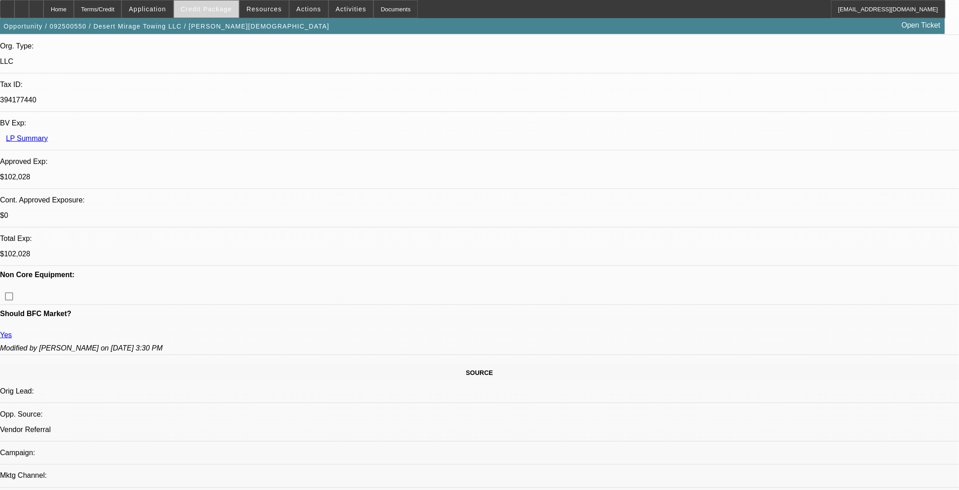
click at [219, 11] on span "Credit Package" at bounding box center [206, 8] width 51 height 7
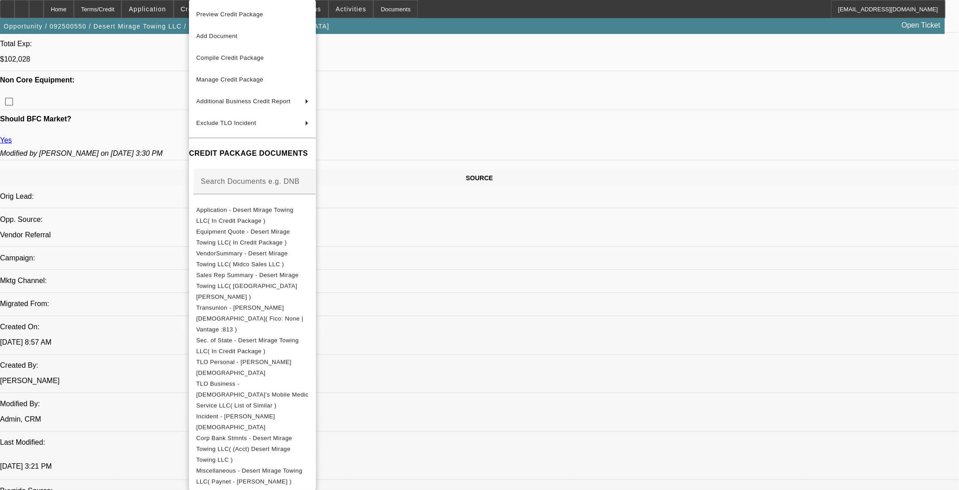
scroll to position [549, 0]
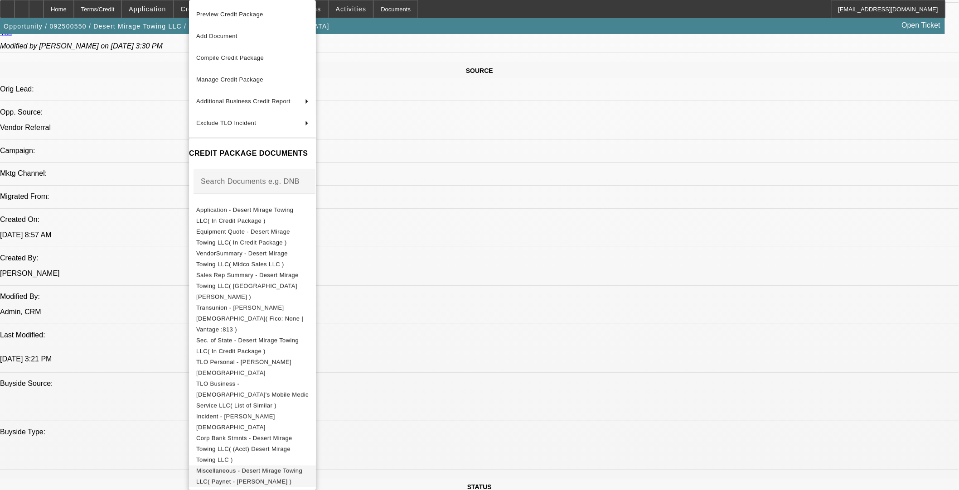
click at [302, 401] on span "Miscellaneous - Desert Mirage Towing LLC( Paynet - Christian M Deubler SR )" at bounding box center [249, 477] width 106 height 18
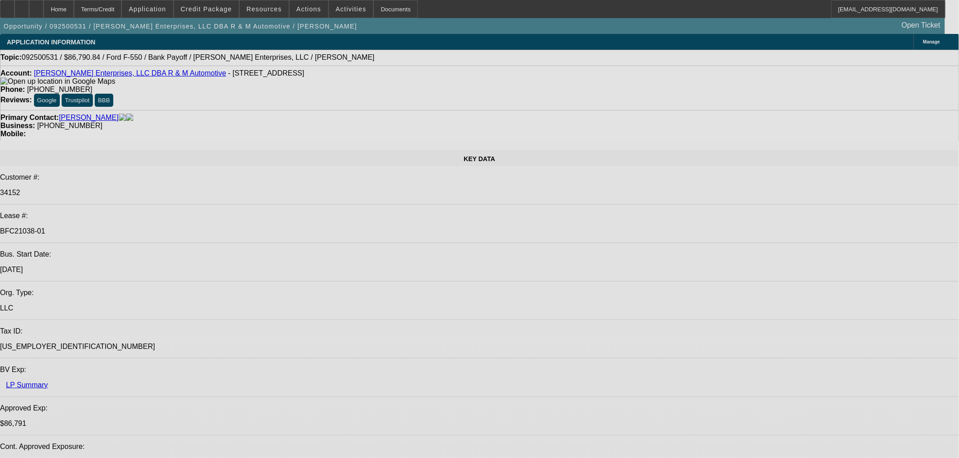
select select "0"
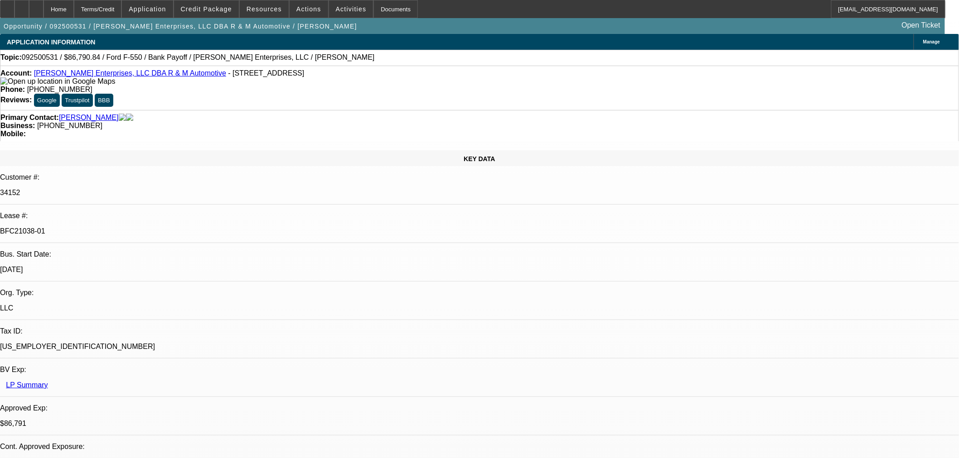
select select "2"
select select "0"
select select "6"
select select "0"
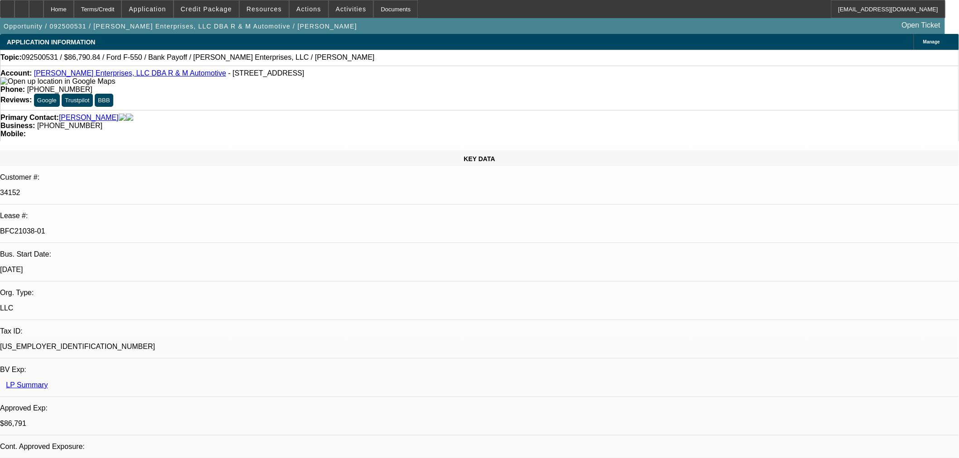
select select "2"
select select "0"
select select "6"
select select "0"
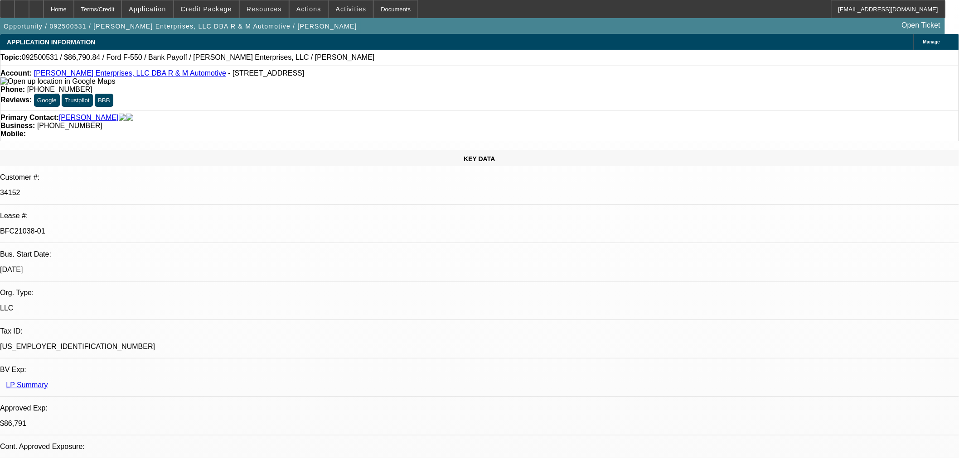
select select "2"
select select "0"
select select "6"
select select "0"
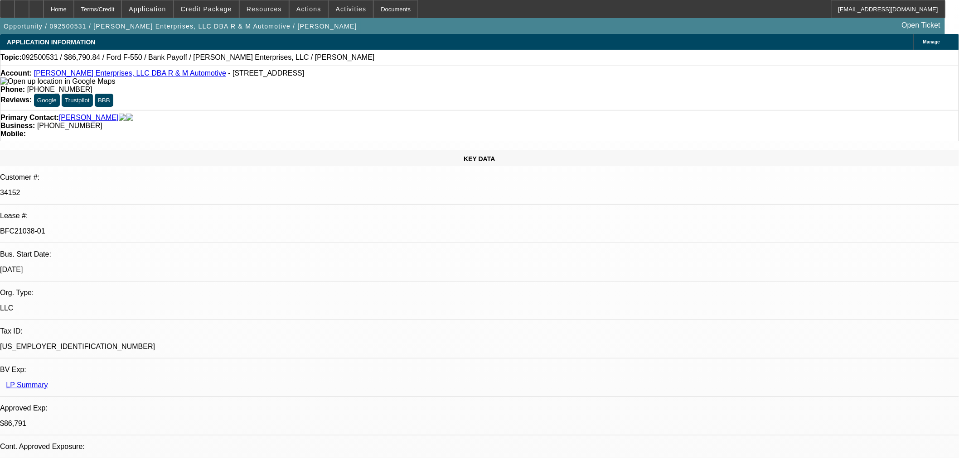
select select "2"
select select "0"
select select "6"
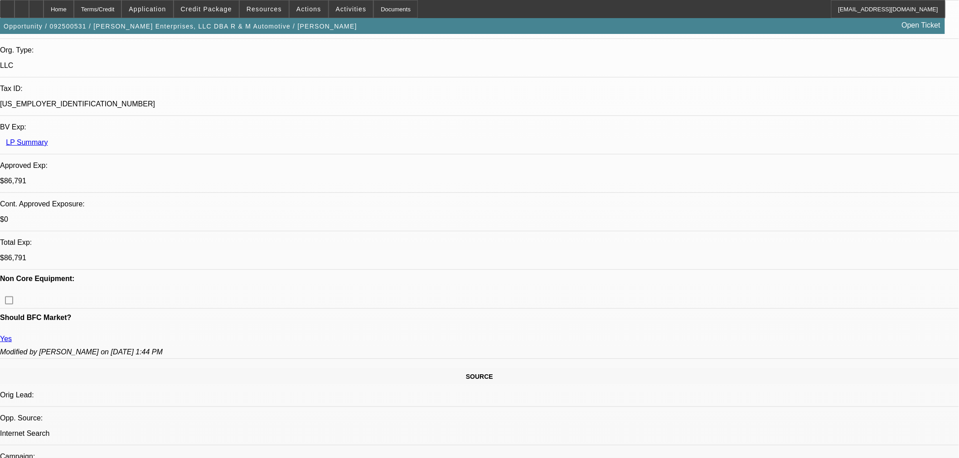
scroll to position [352, 0]
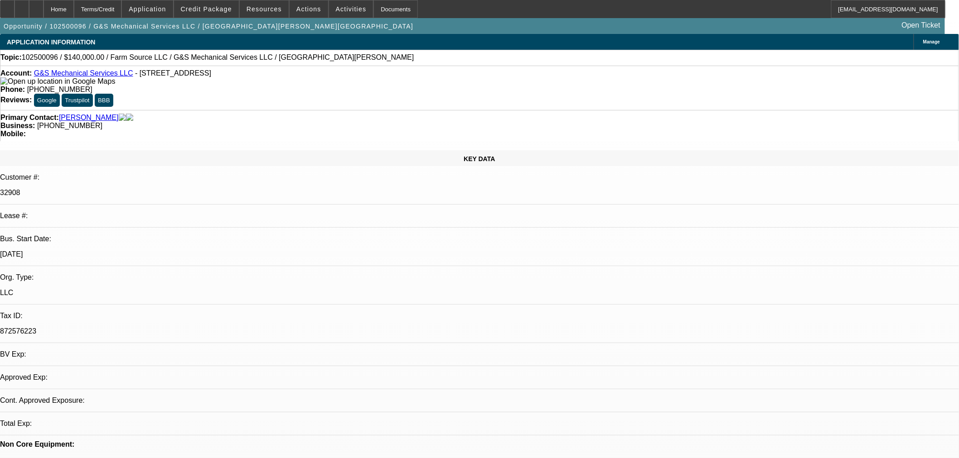
select select "0"
select select "2"
select select "0.1"
select select "4"
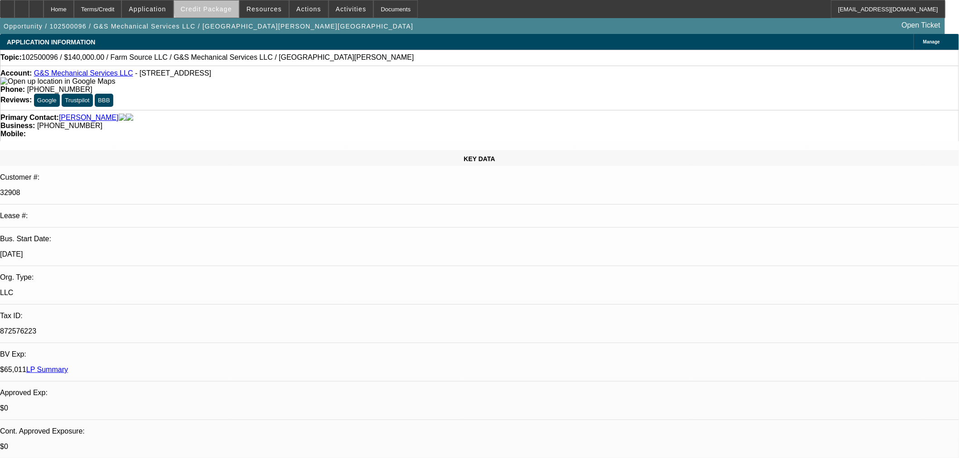
click at [222, 8] on span "Credit Package" at bounding box center [206, 8] width 51 height 7
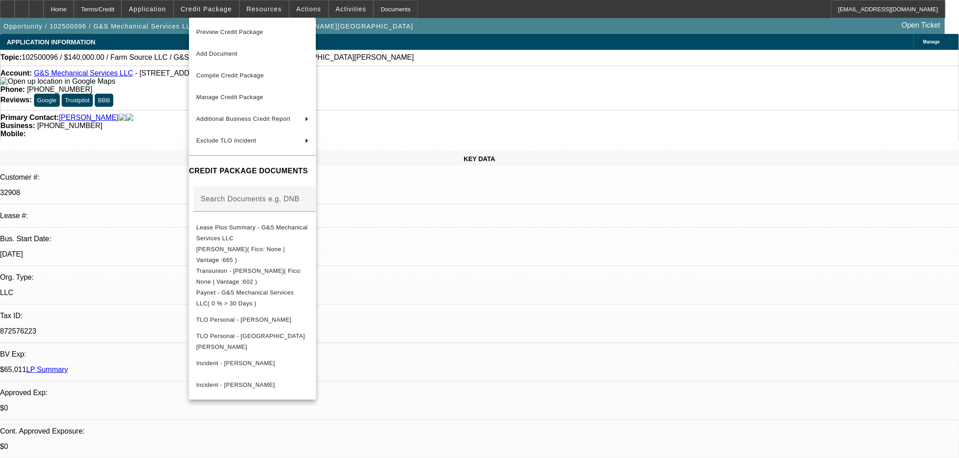
click at [510, 255] on div at bounding box center [479, 229] width 959 height 458
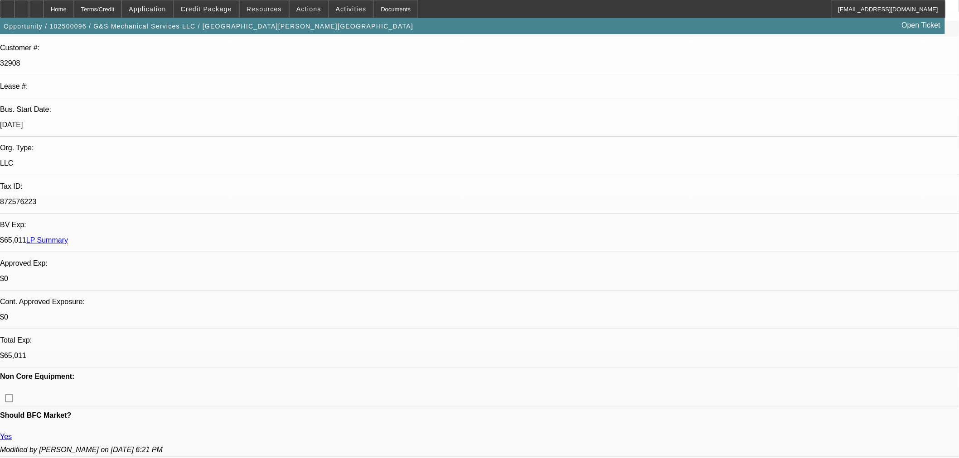
scroll to position [352, 0]
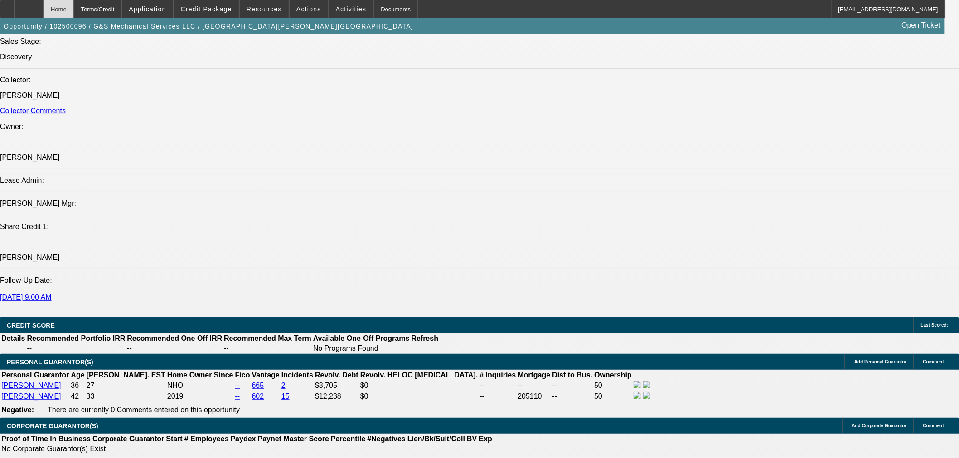
scroll to position [956, 0]
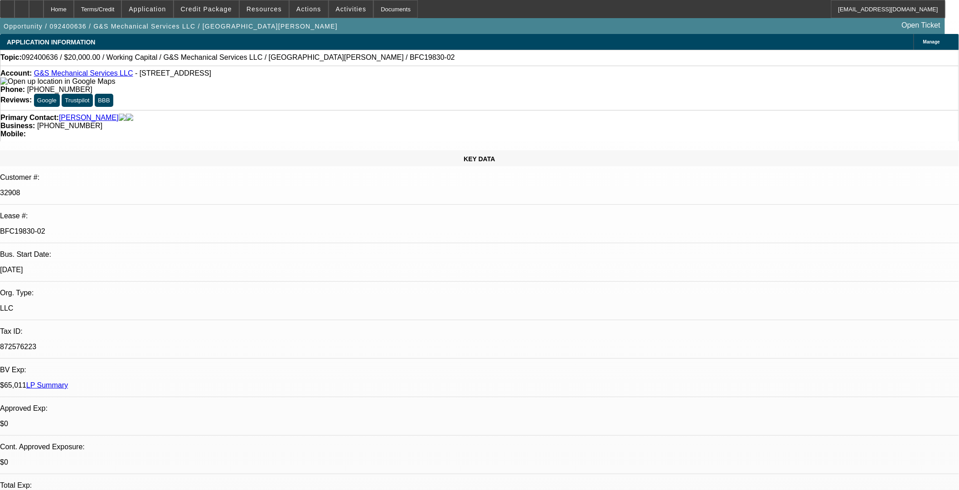
select select "0"
select select "2"
select select "0"
select select "6"
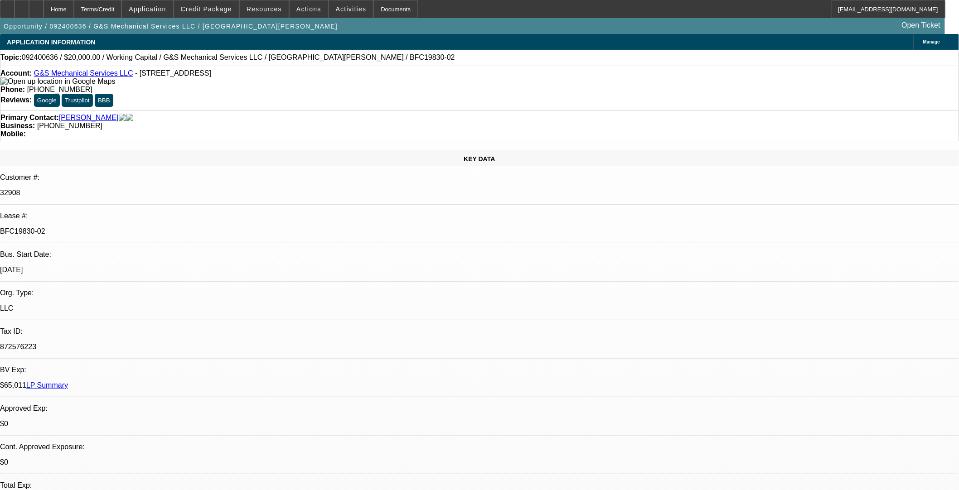
select select "0"
select select "2"
select select "0"
select select "6"
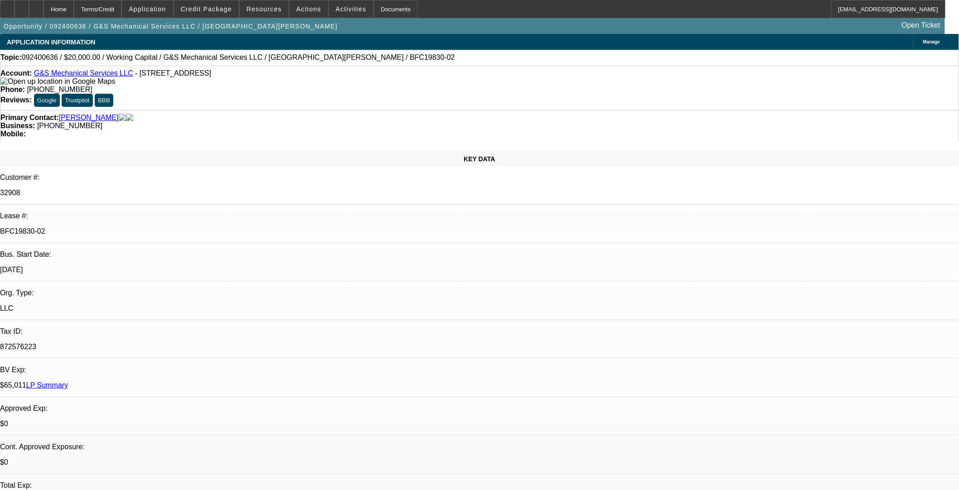
select select "0"
select select "2"
select select "0"
select select "6"
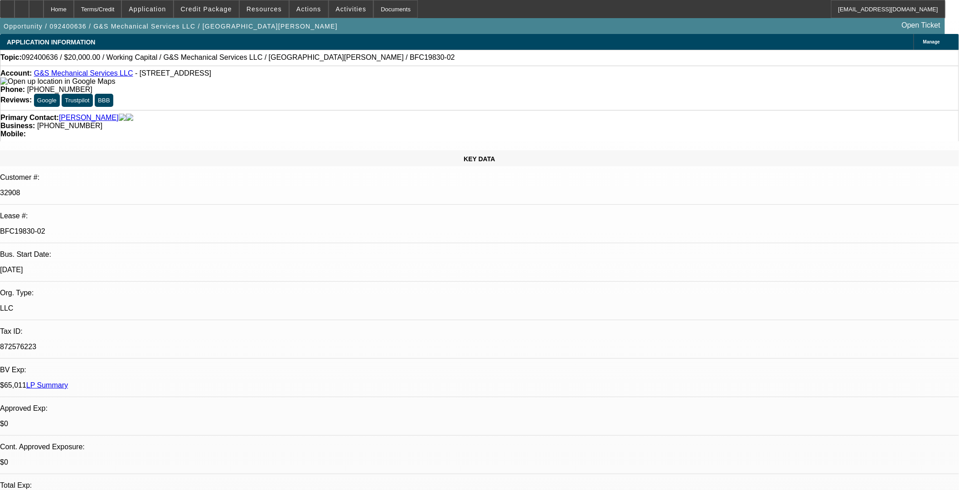
select select "0"
select select "2"
select select "0"
select select "6"
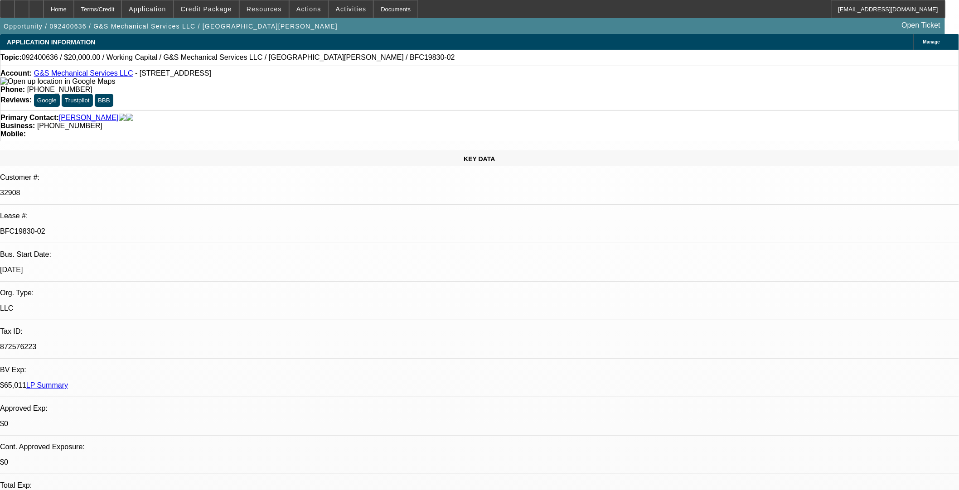
click at [224, 11] on span "Credit Package" at bounding box center [206, 8] width 51 height 7
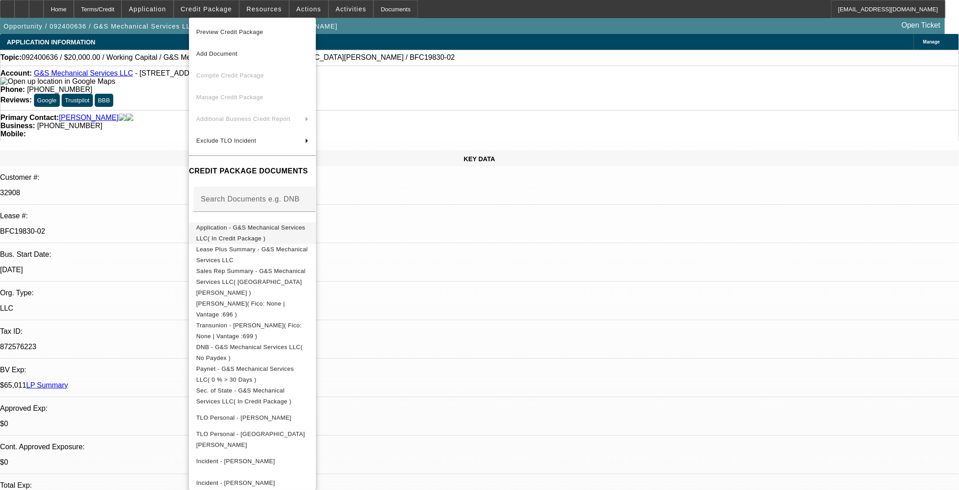
click at [238, 234] on span "Application - G&S Mechanical Services LLC( In Credit Package )" at bounding box center [252, 233] width 112 height 22
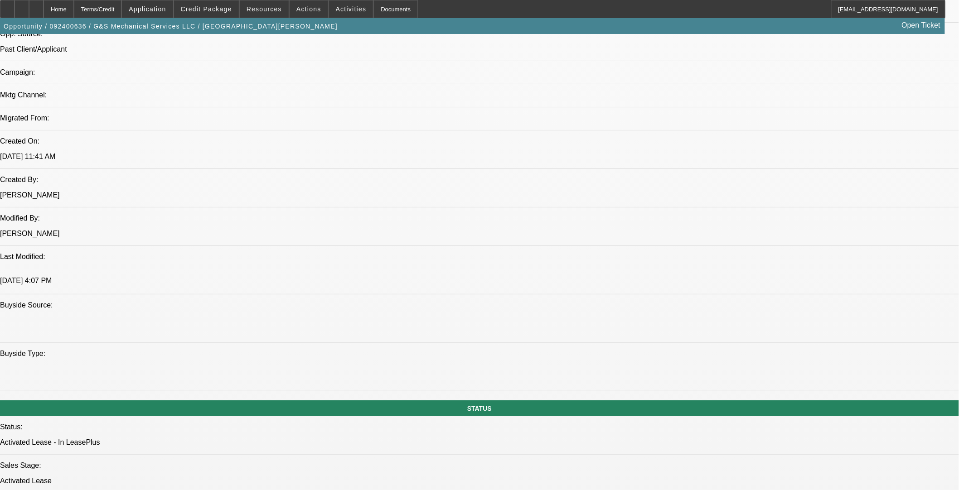
scroll to position [604, 0]
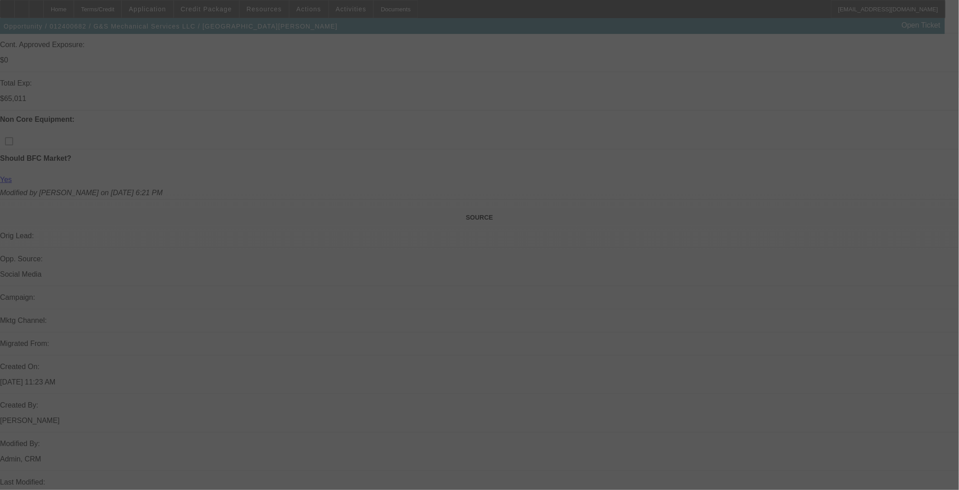
scroll to position [399, 0]
select select "0"
select select "2"
select select "0"
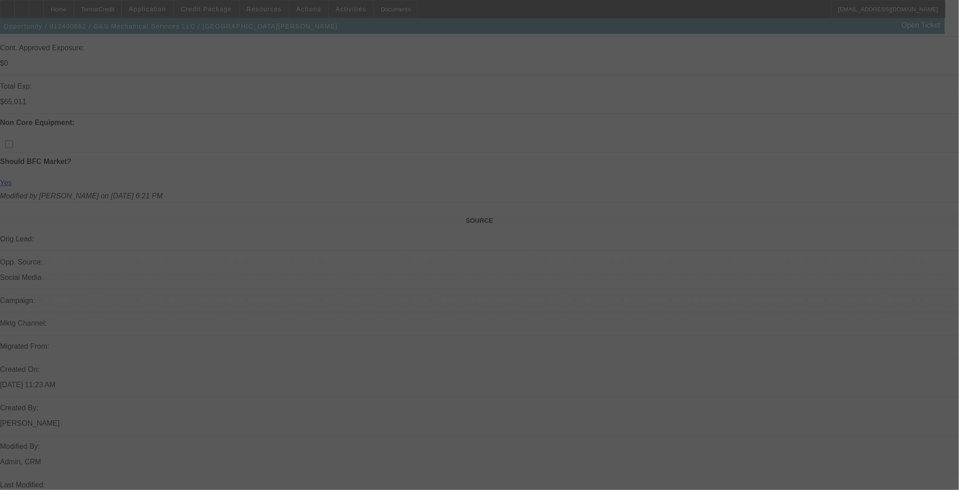
select select "6"
select select "0"
select select "2"
select select "0"
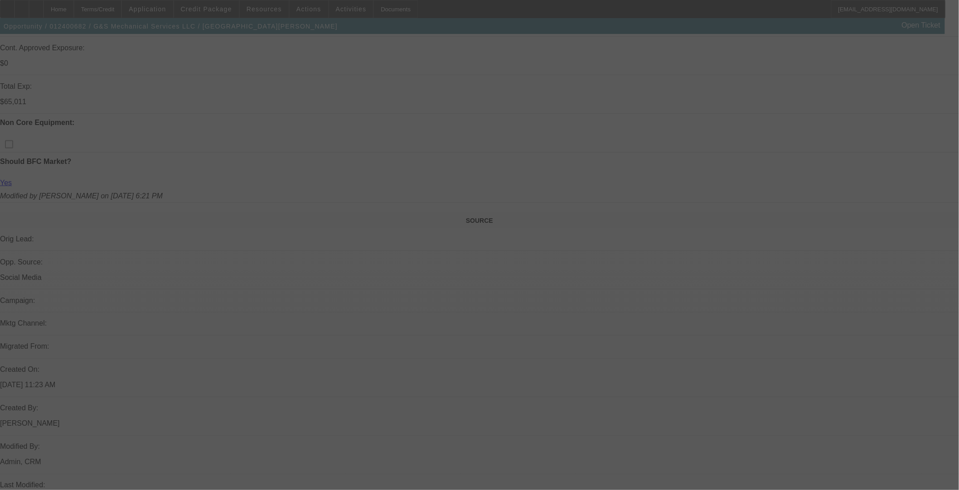
select select "6"
select select "0"
select select "2"
select select "0"
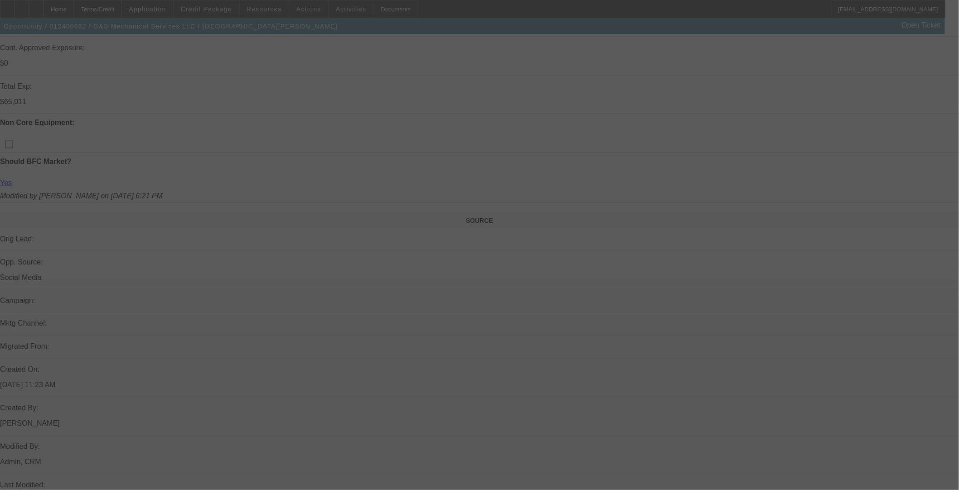
select select "6"
select select "0"
select select "2"
select select "0"
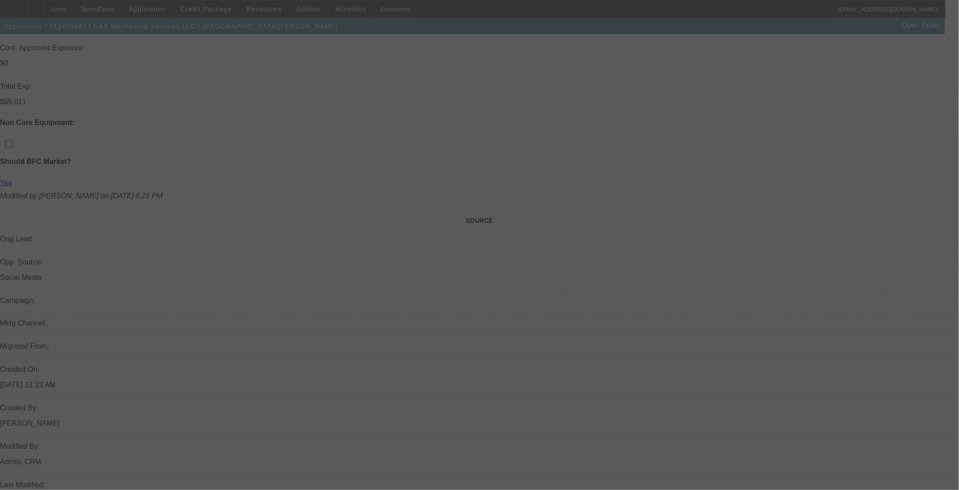
select select "6"
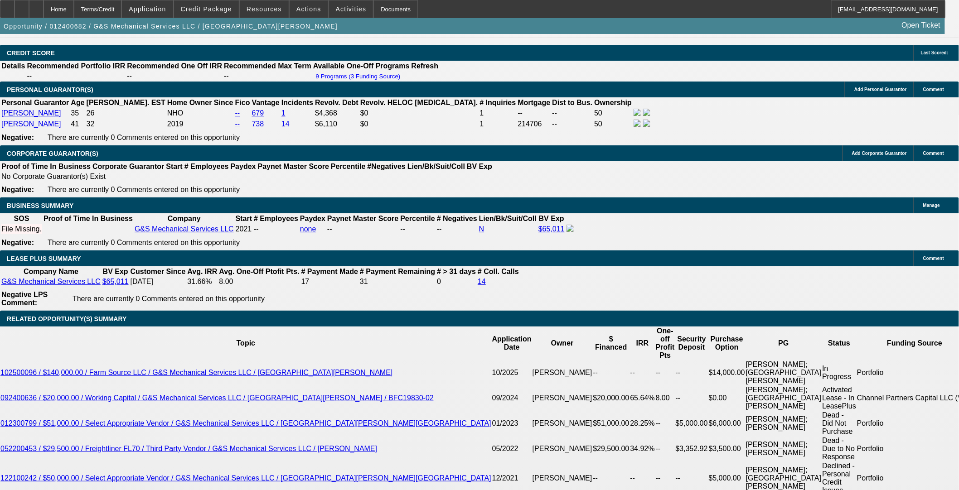
scroll to position [1429, 0]
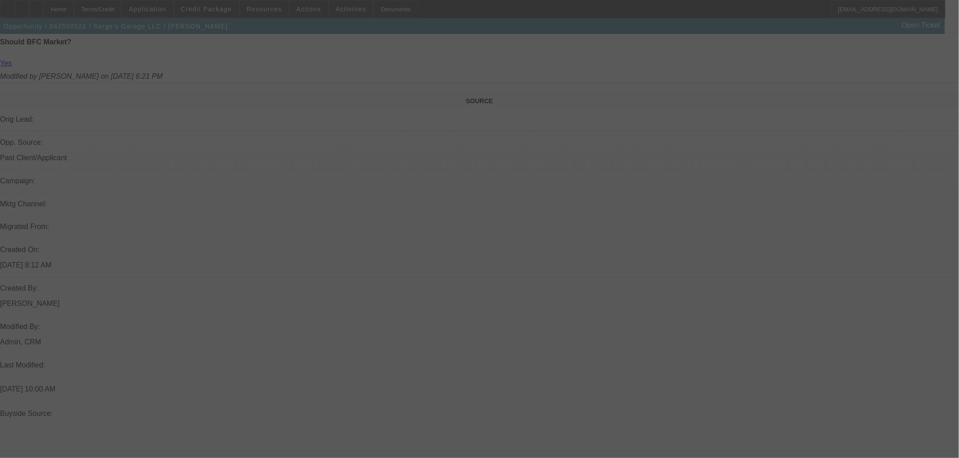
scroll to position [540, 0]
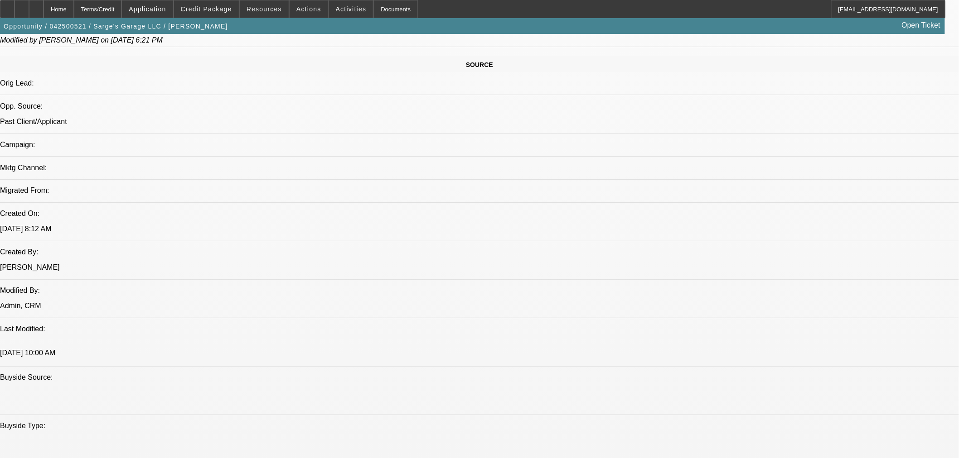
select select "0"
select select "3"
select select "0"
select select "6"
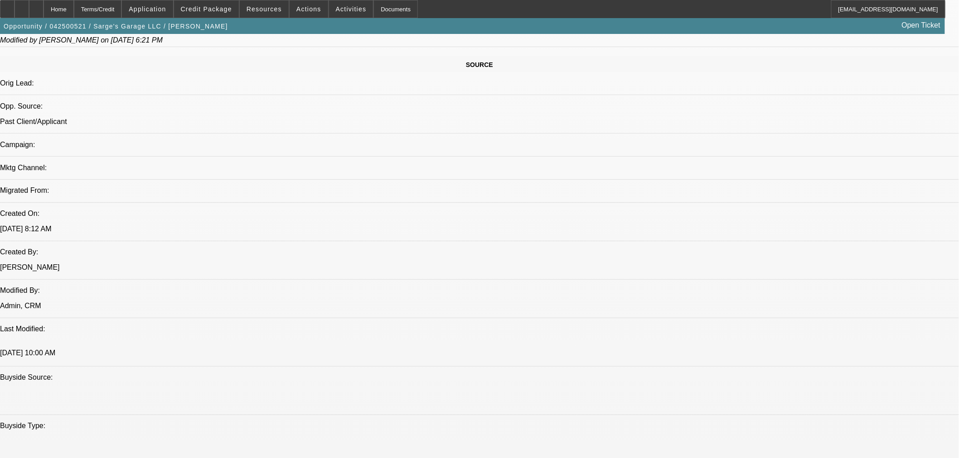
select select "0"
select select "3"
select select "0"
select select "6"
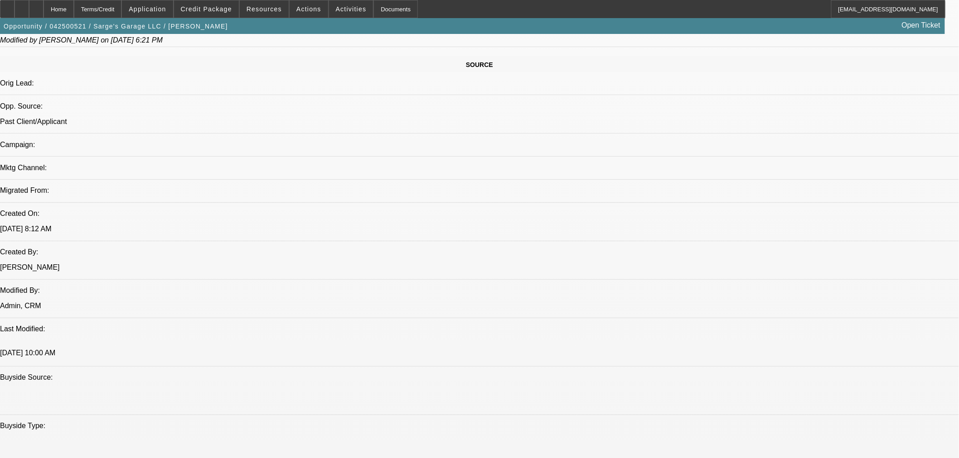
select select "0"
select select "2"
select select "0"
select select "6"
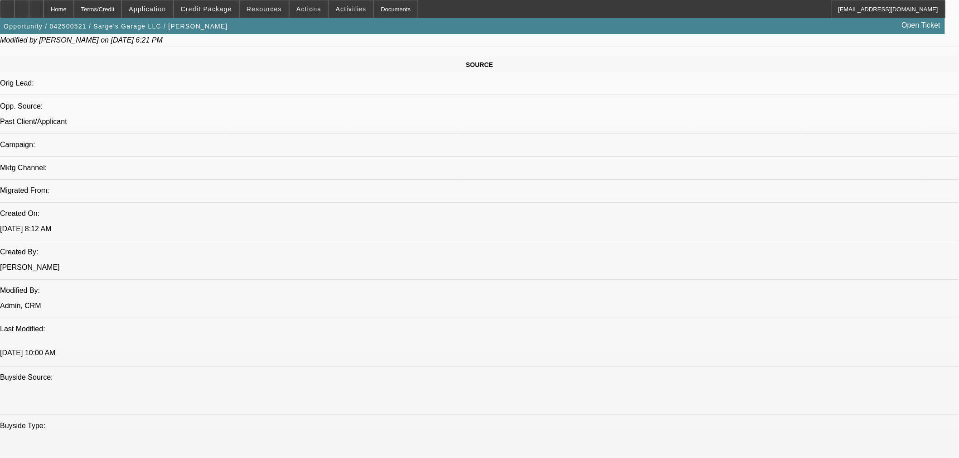
select select "0"
select select "3"
select select "0"
select select "6"
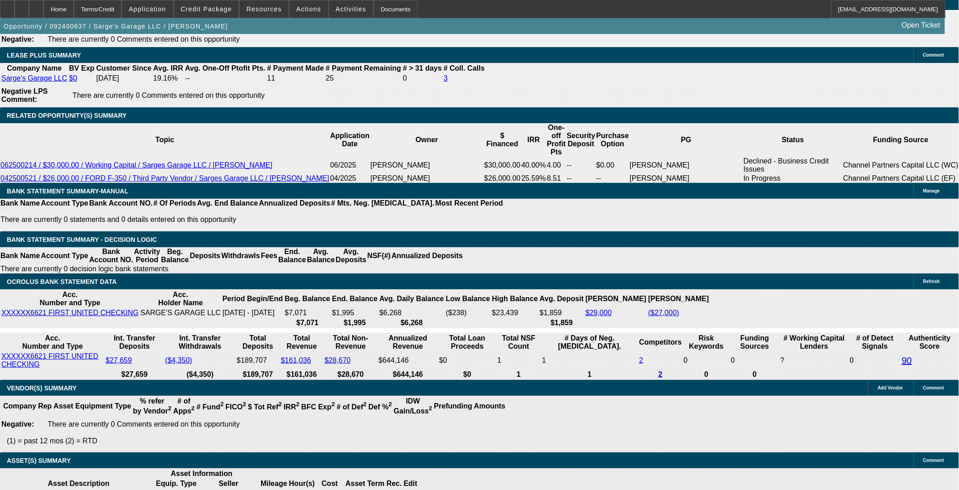
select select "0"
select select "2"
select select "0"
select select "6"
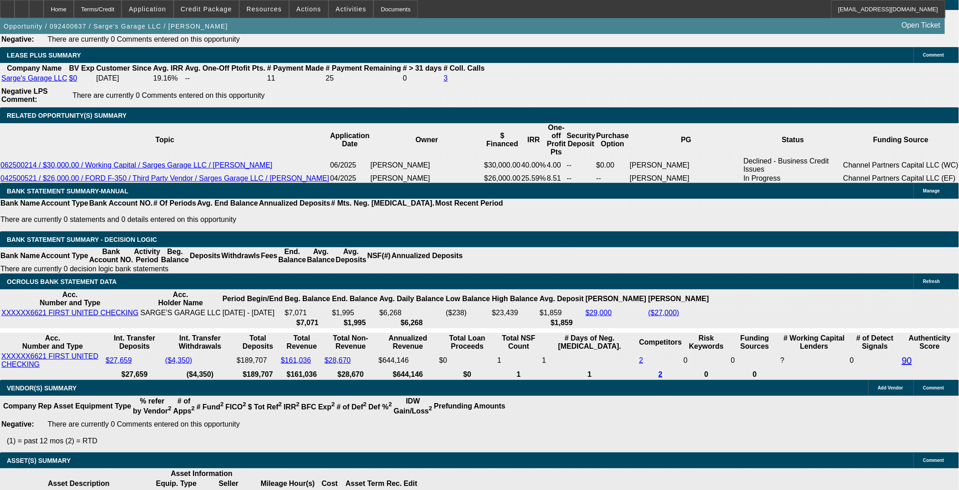
select select "0"
select select "2"
select select "0"
select select "6"
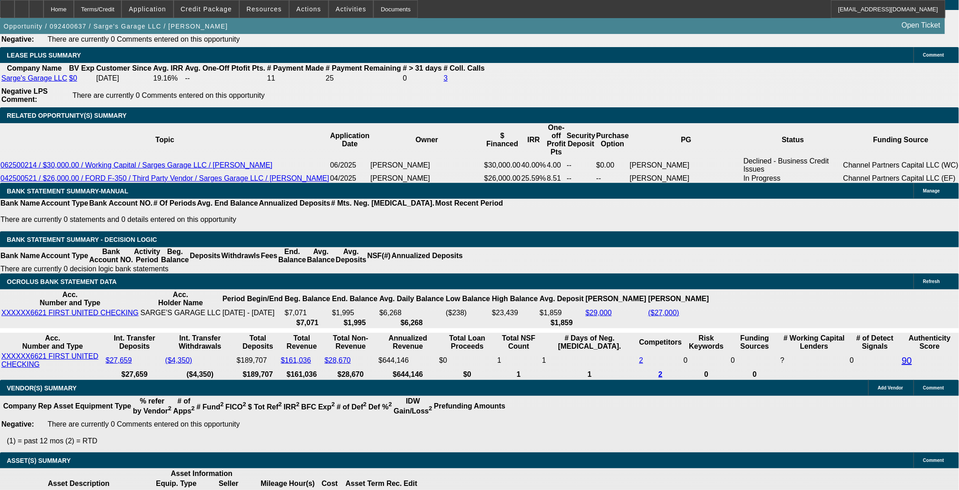
select select "0"
select select "2"
select select "0"
select select "6"
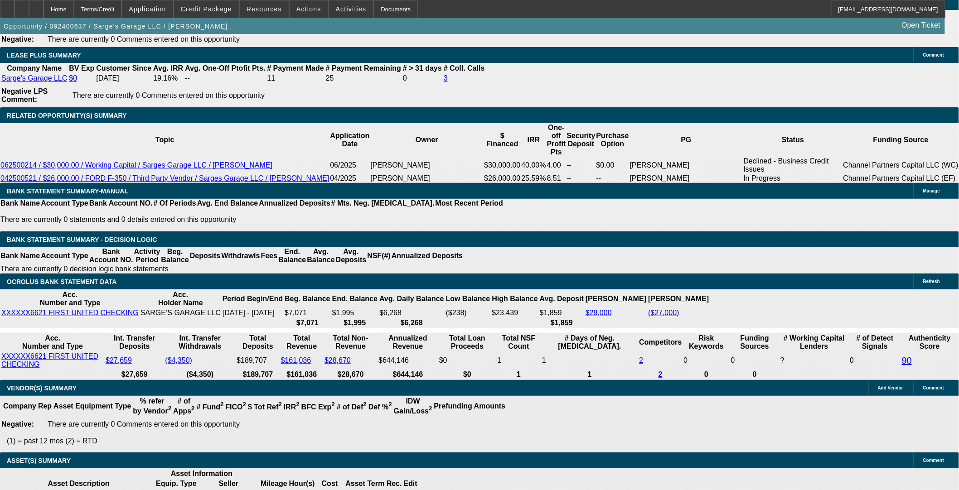
select select "0"
select select "2"
select select "0"
select select "6"
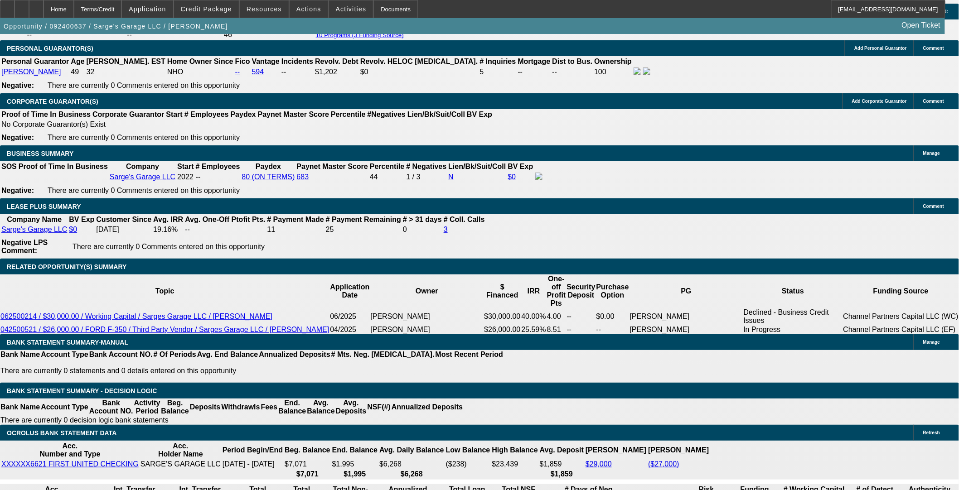
scroll to position [1415, 0]
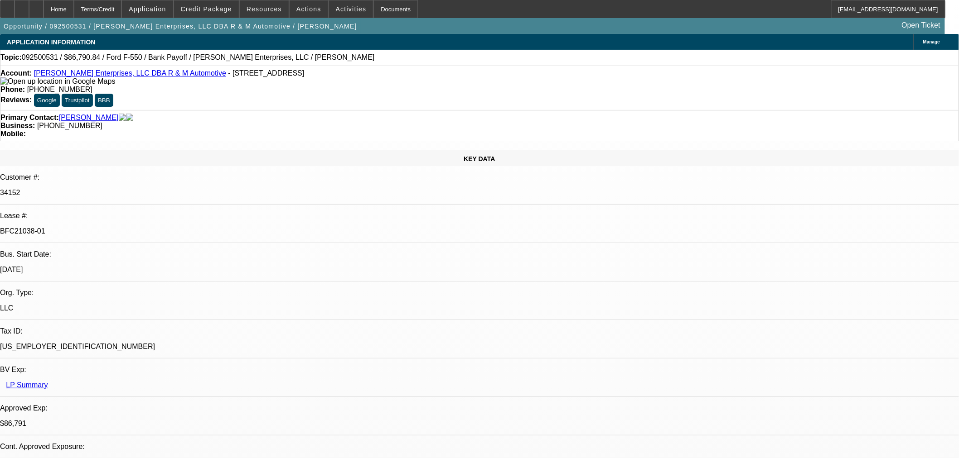
select select "0"
select select "2"
select select "0"
select select "6"
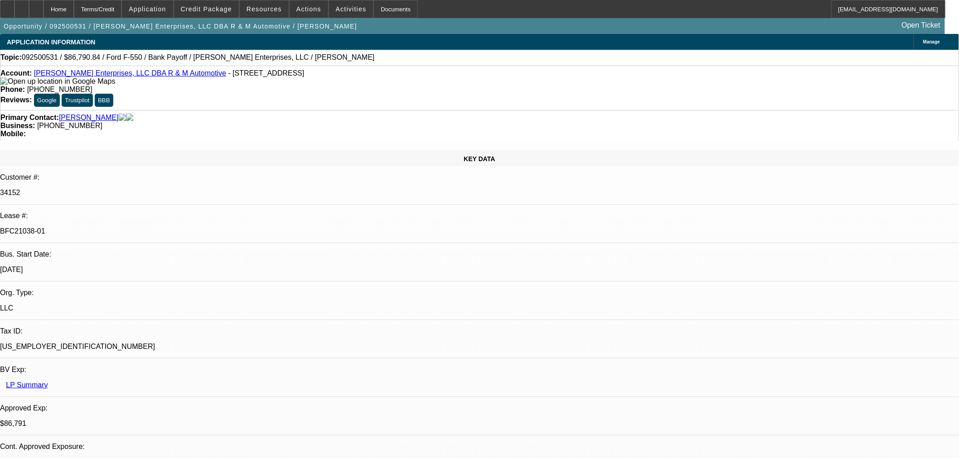
select select "0"
select select "2"
select select "0"
select select "6"
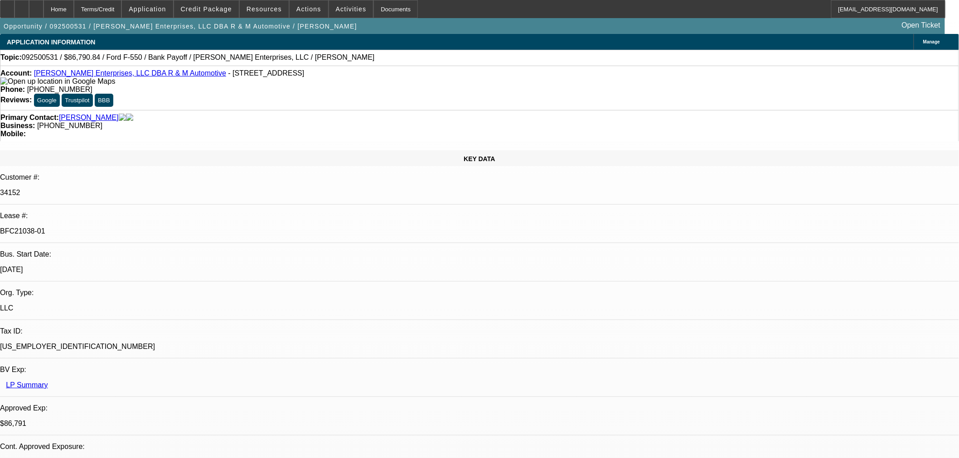
select select "0"
select select "2"
select select "0"
select select "6"
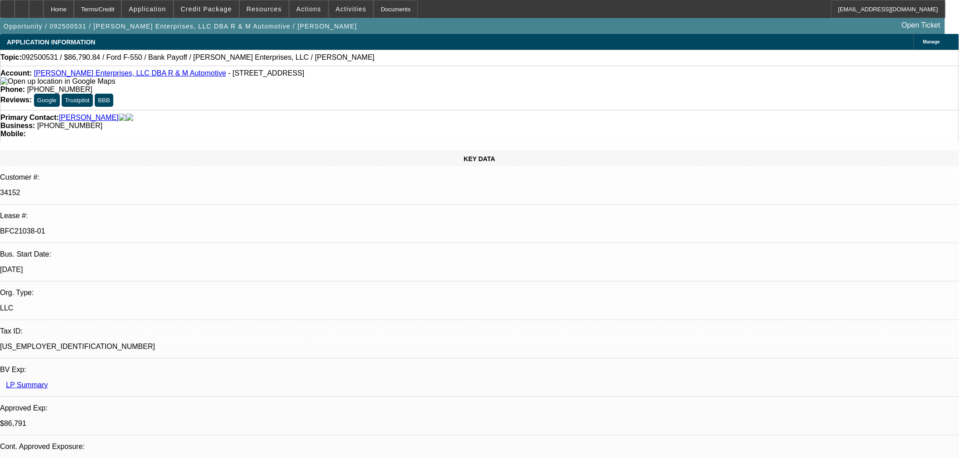
select select "0"
select select "2"
select select "0"
select select "6"
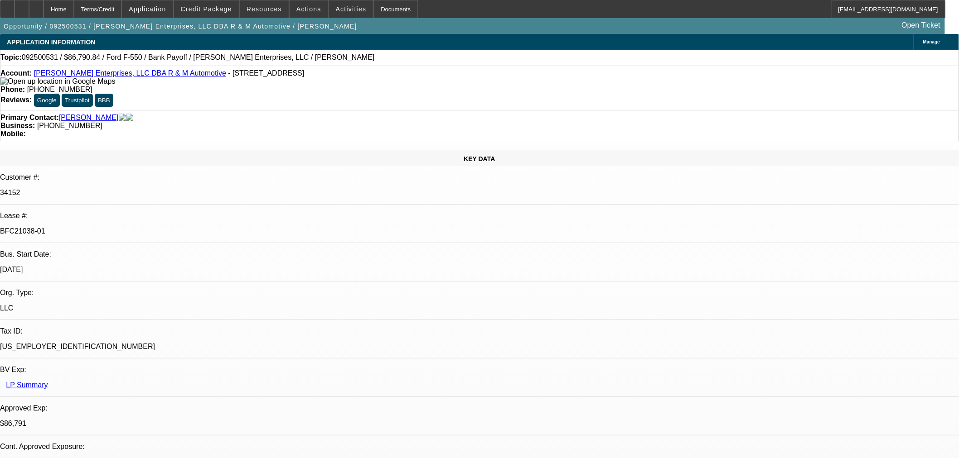
drag, startPoint x: 929, startPoint y: 53, endPoint x: 914, endPoint y: 59, distance: 15.6
drag, startPoint x: 901, startPoint y: 62, endPoint x: 896, endPoint y: 79, distance: 18.4
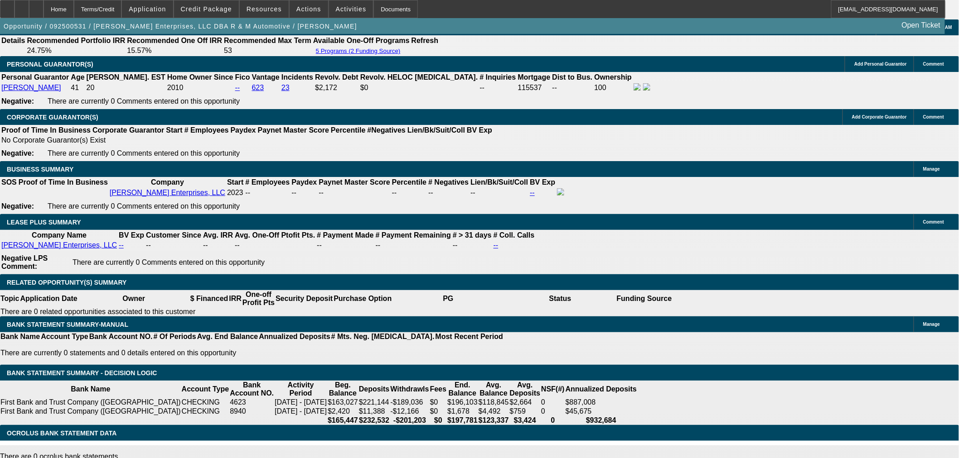
scroll to position [1271, 0]
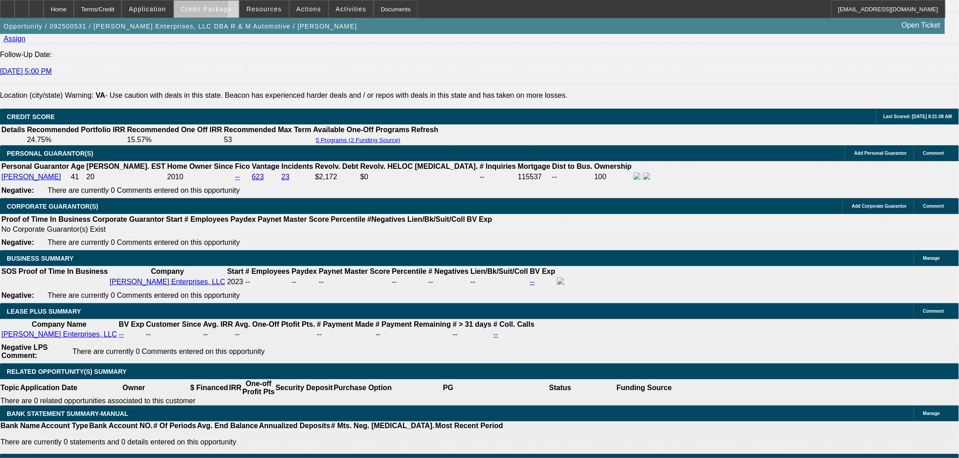
drag, startPoint x: 203, startPoint y: 9, endPoint x: 203, endPoint y: 16, distance: 7.2
click at [204, 10] on span "Credit Package" at bounding box center [206, 8] width 51 height 7
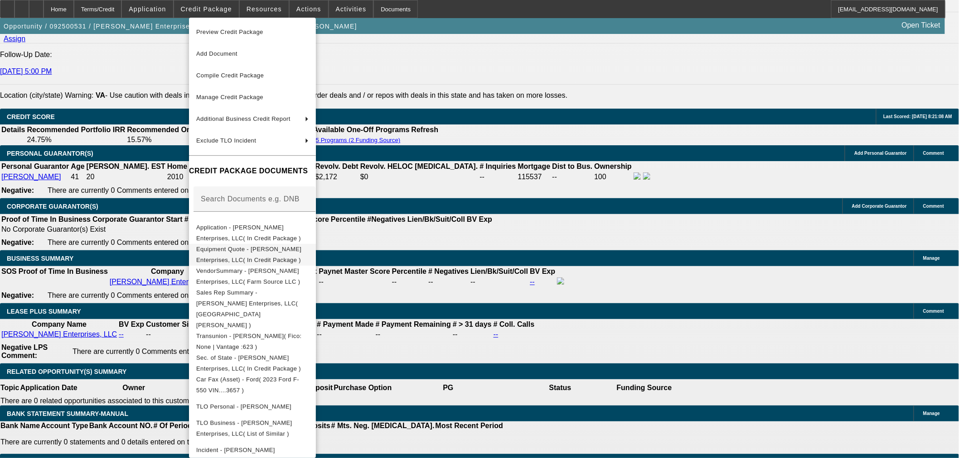
click at [234, 252] on span "Equipment Quote - Coffey Enterprises, LLC( In Credit Package )" at bounding box center [248, 255] width 105 height 18
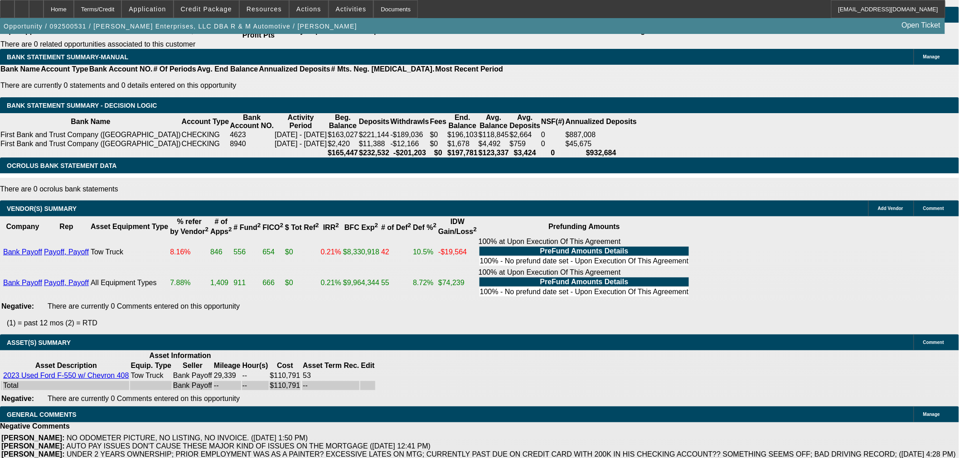
scroll to position [1523, 0]
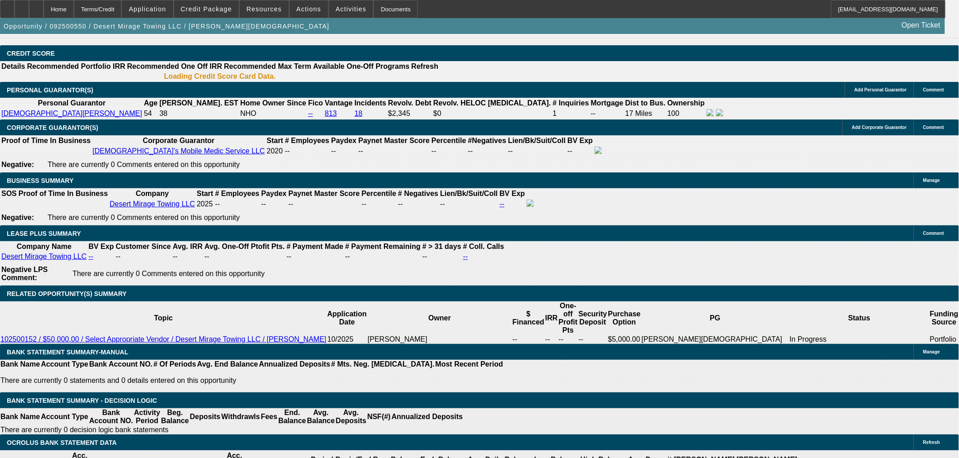
select select "0"
select select "3"
select select "0.1"
select select "4"
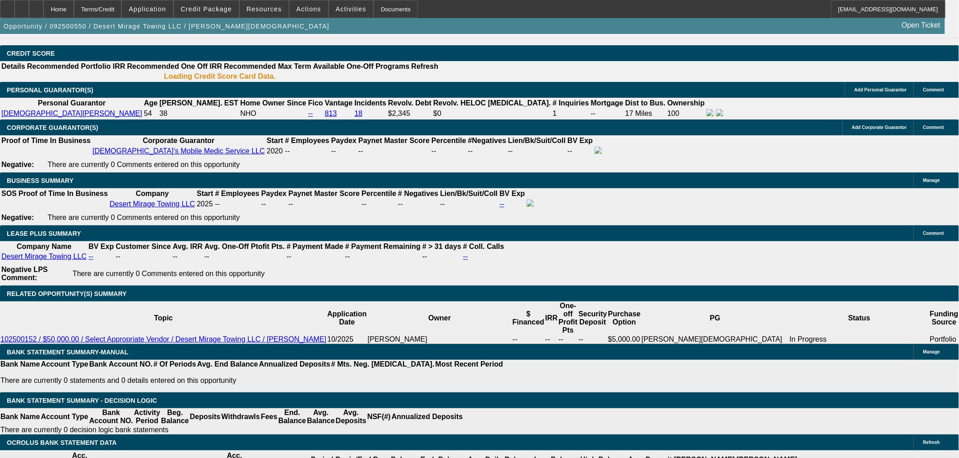
select select "0"
select select "3"
select select "0.1"
select select "4"
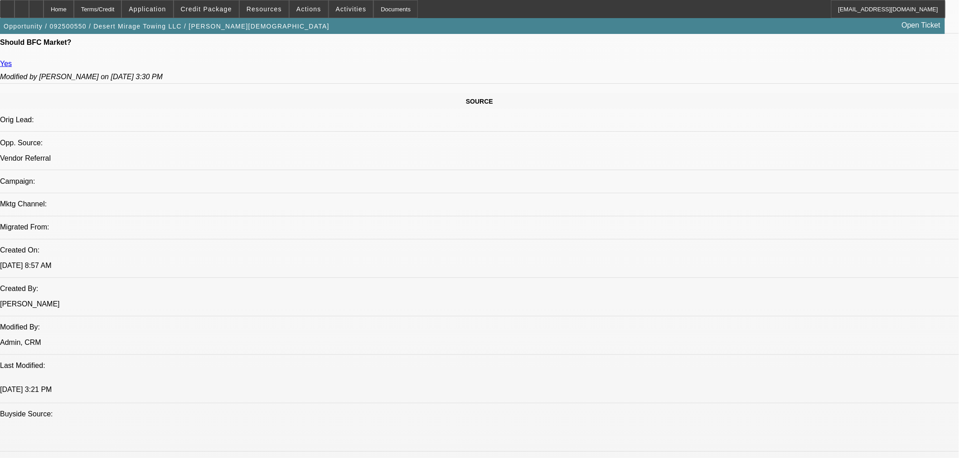
scroll to position [420, 0]
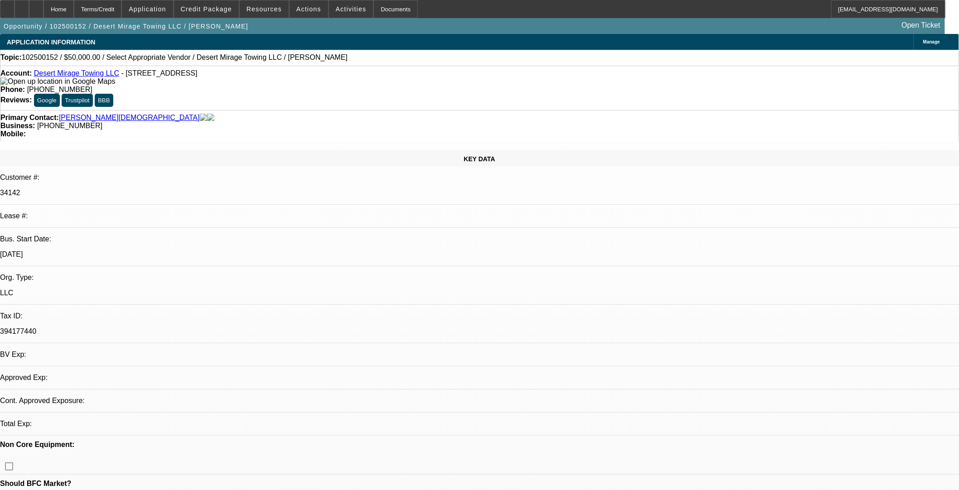
select select "0"
select select "2"
select select "0.1"
select select "4"
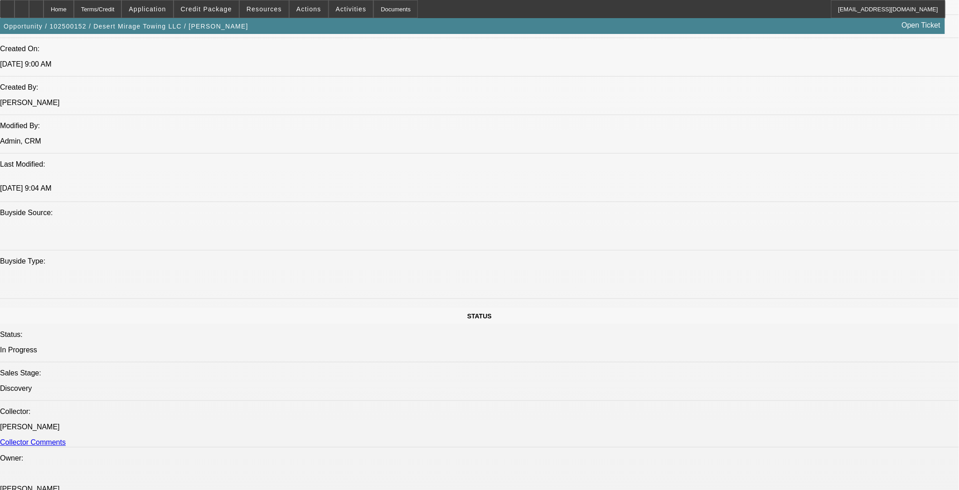
scroll to position [1070, 0]
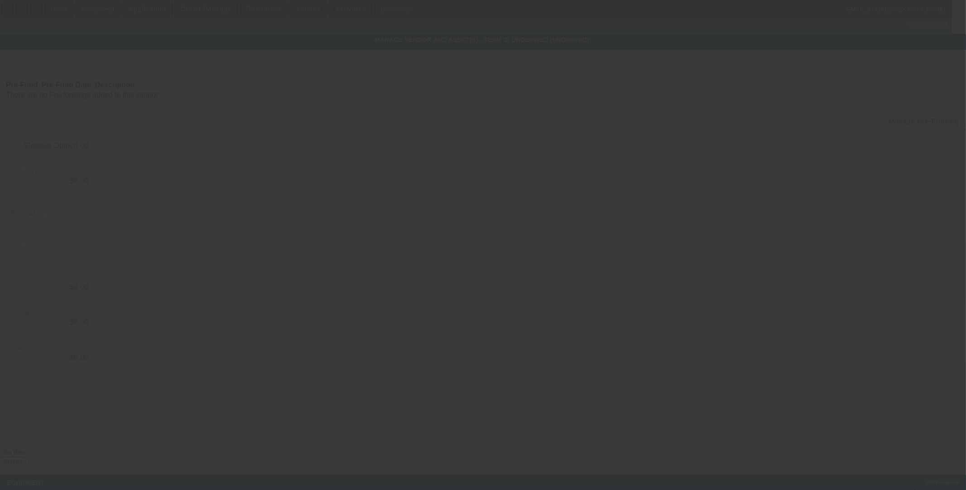
type input "$50,000.00"
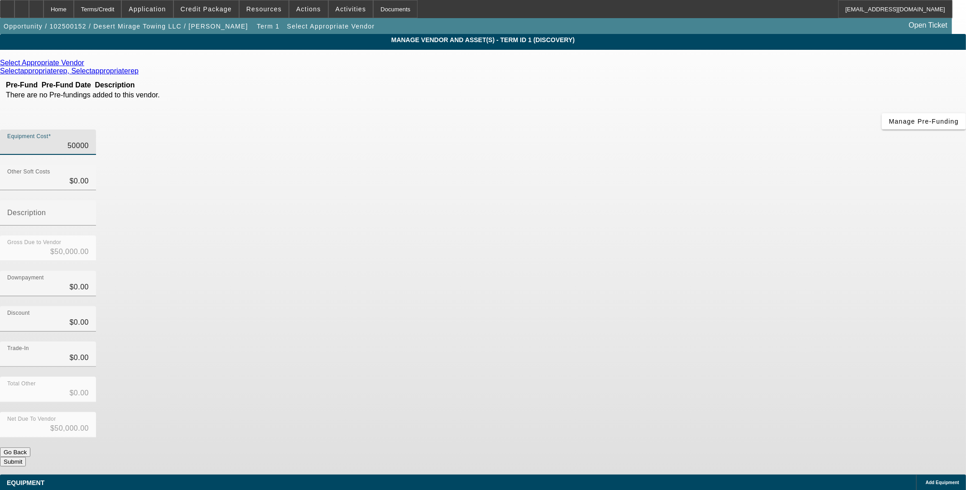
drag, startPoint x: 551, startPoint y: 74, endPoint x: 895, endPoint y: 71, distance: 343.8
click at [402, 71] on app-vendor-asset-manage "MANAGE VENDOR AND ASSET(S) - Term ID 1 (Discovery) Remove Vendor Select Appropr…" at bounding box center [483, 277] width 966 height 487
type input "1"
type input "$1.00"
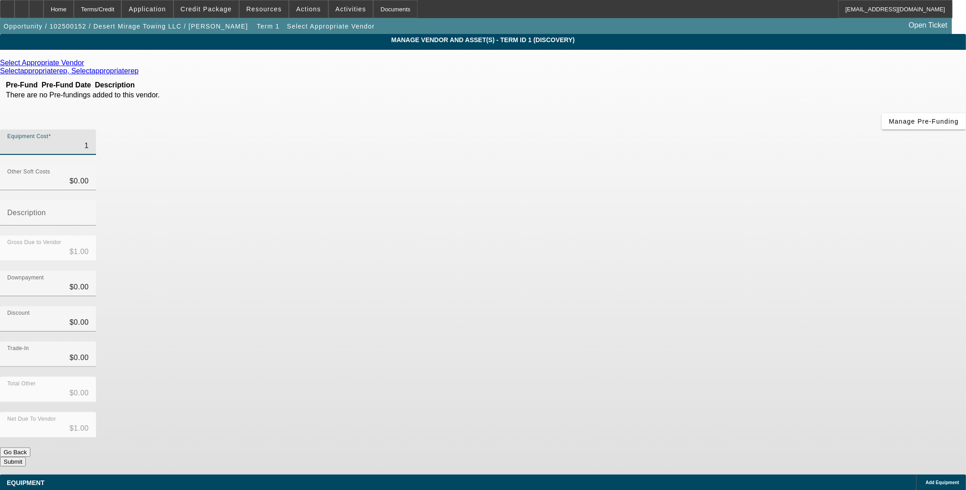
type input "10"
type input "$10.00"
type input "100"
type input "$100.00"
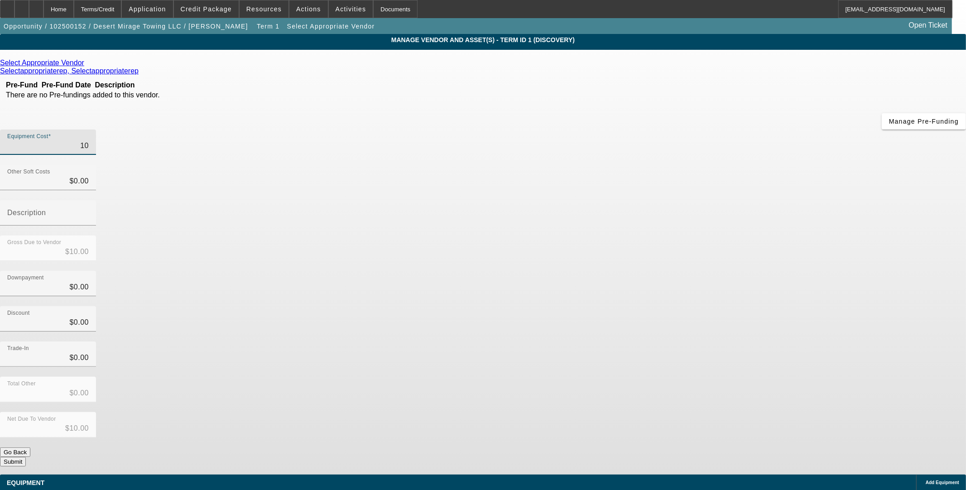
type input "$100.00"
type input "1000"
type input "$1,000.00"
type input "10000"
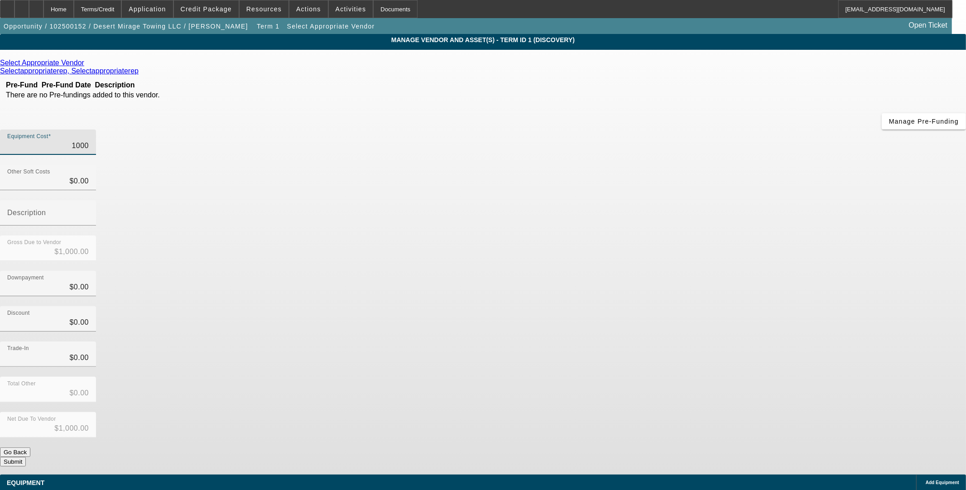
type input "$10,000.00"
type input "100000"
type input "$100,000.00"
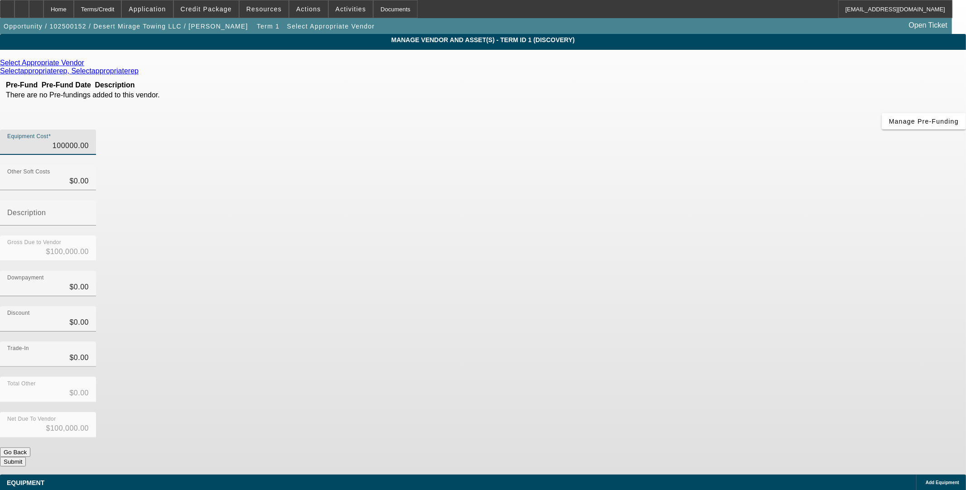
type input "$100,000.00"
click at [402, 377] on div "Total Other $0.00" at bounding box center [483, 394] width 966 height 35
click at [26, 401] on button "Submit" at bounding box center [13, 462] width 26 height 10
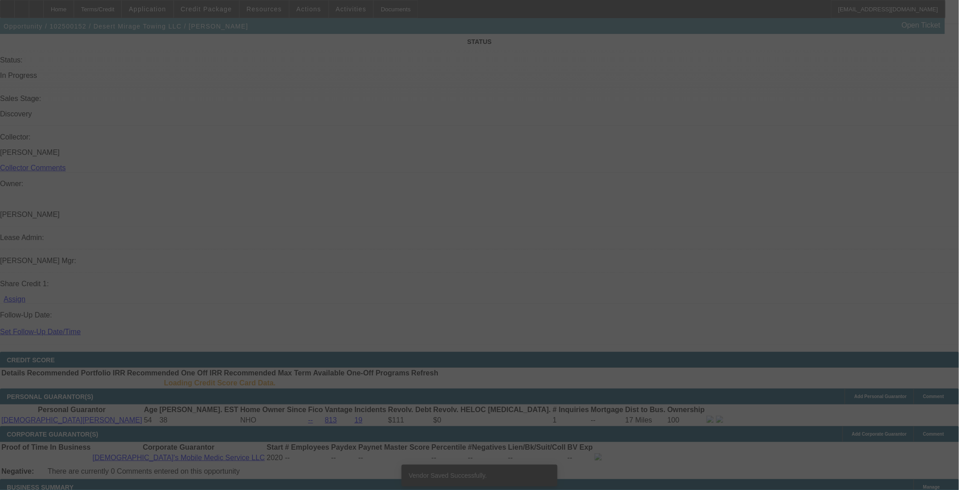
select select "0"
select select "2"
select select "0.1"
select select "4"
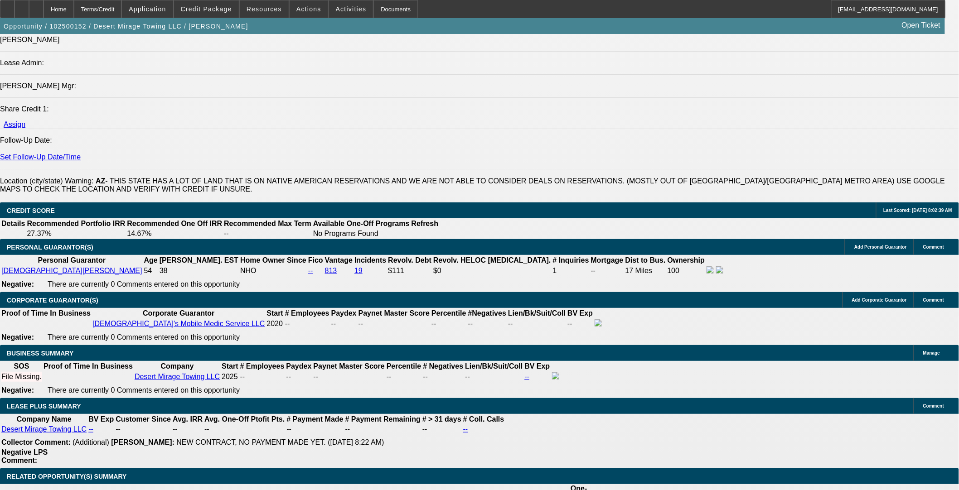
scroll to position [1243, 0]
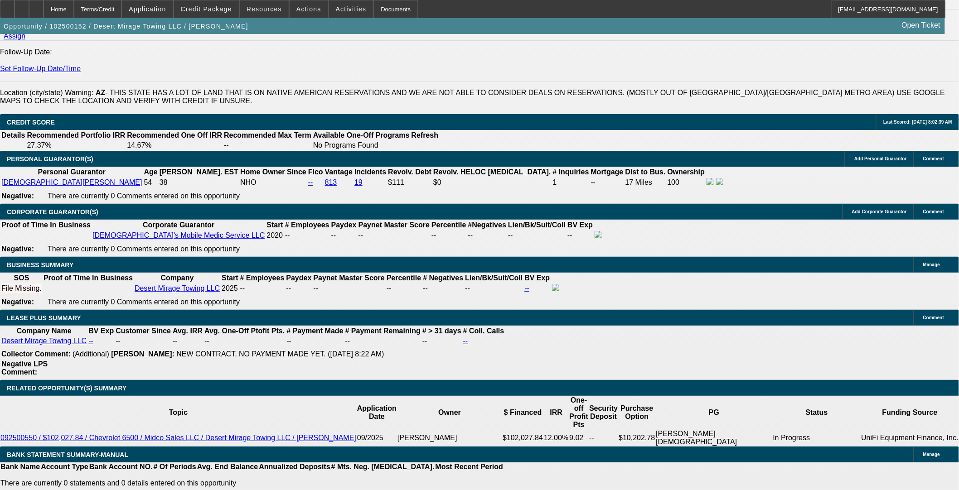
drag, startPoint x: 189, startPoint y: 256, endPoint x: 201, endPoint y: 246, distance: 15.7
type input "72"
drag, startPoint x: 213, startPoint y: 251, endPoint x: 225, endPoint y: 195, distance: 56.4
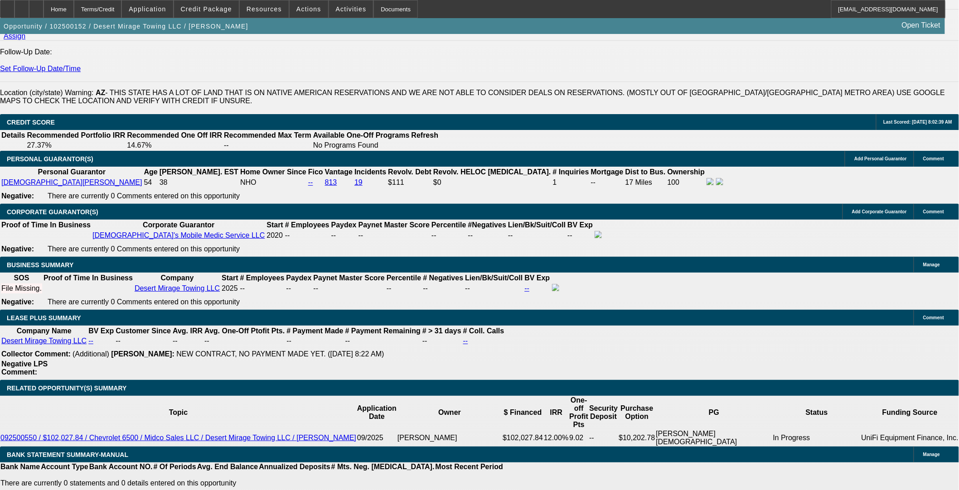
type input "9"
type input "$1,802.55"
type input "$3,605.10"
type input "9"
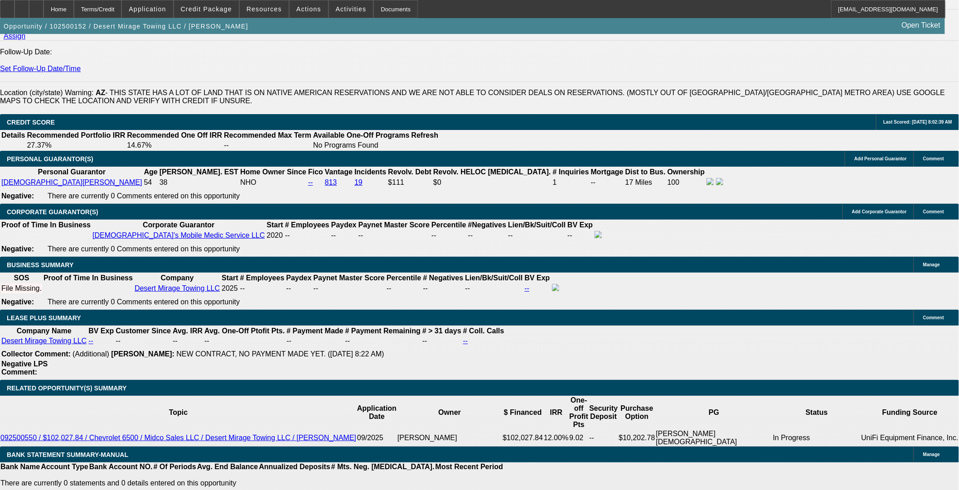
type input "$0.00"
